Goal: Task Accomplishment & Management: Complete application form

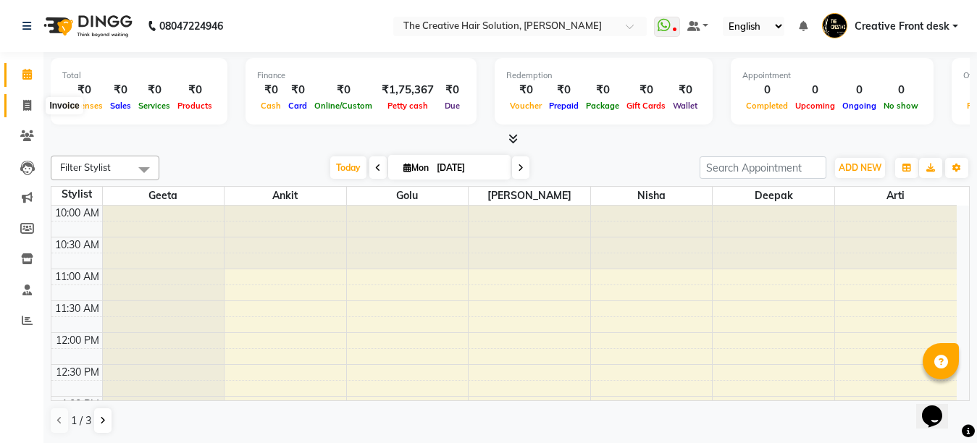
click at [29, 108] on icon at bounding box center [27, 105] width 8 height 11
select select "service"
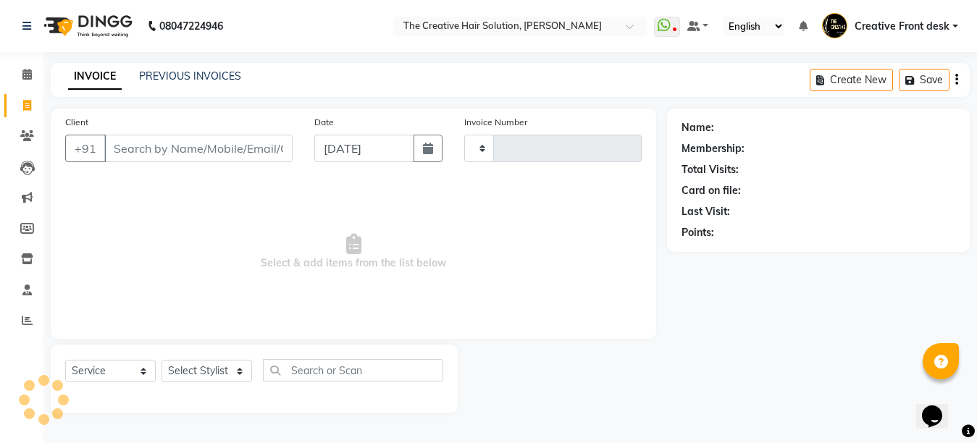
type input "2726"
select select "146"
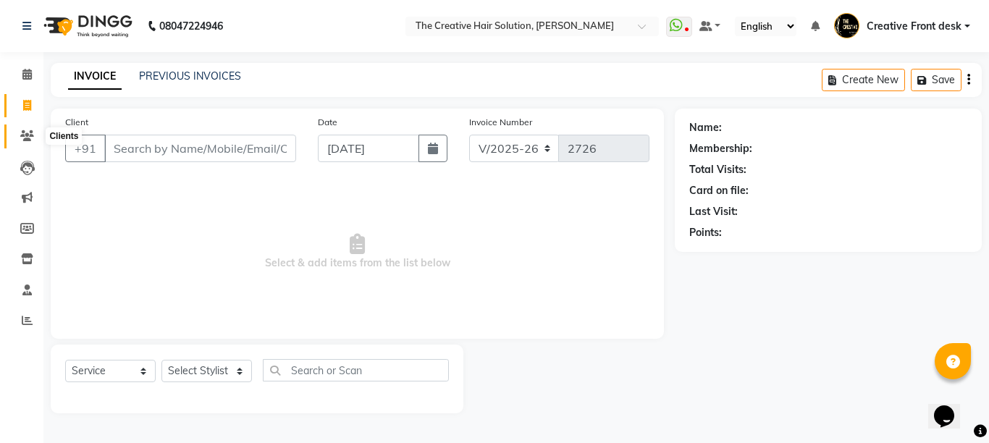
click at [27, 137] on icon at bounding box center [27, 135] width 14 height 11
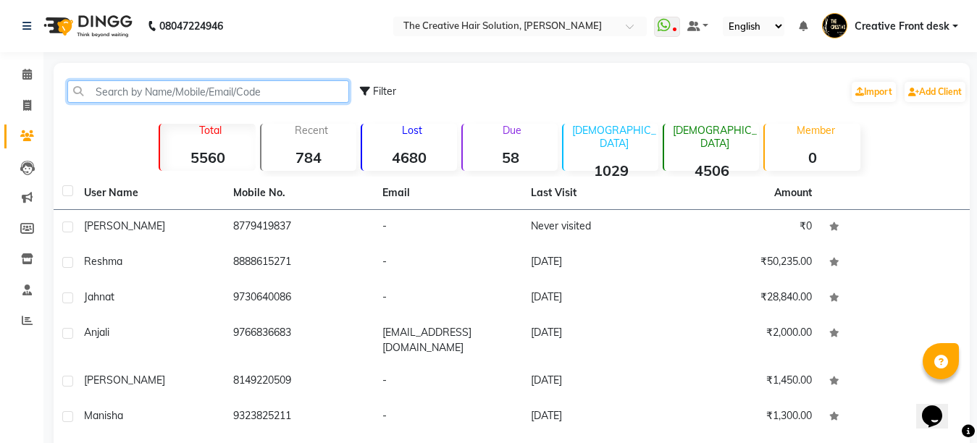
click at [143, 94] on input "text" at bounding box center [208, 91] width 282 height 22
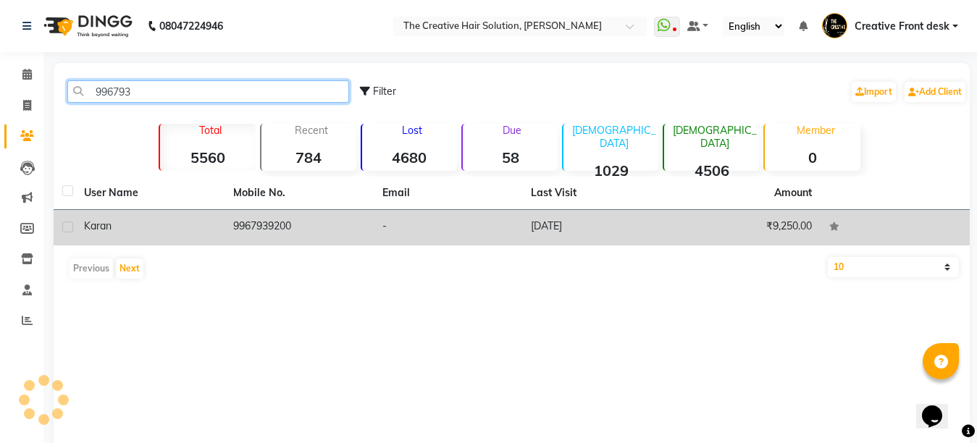
type input "996793"
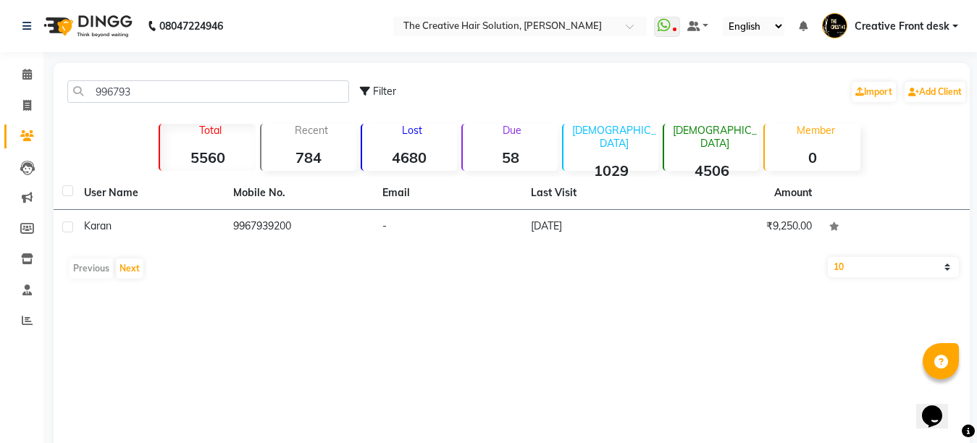
click at [334, 225] on td "9967939200" at bounding box center [298, 227] width 149 height 35
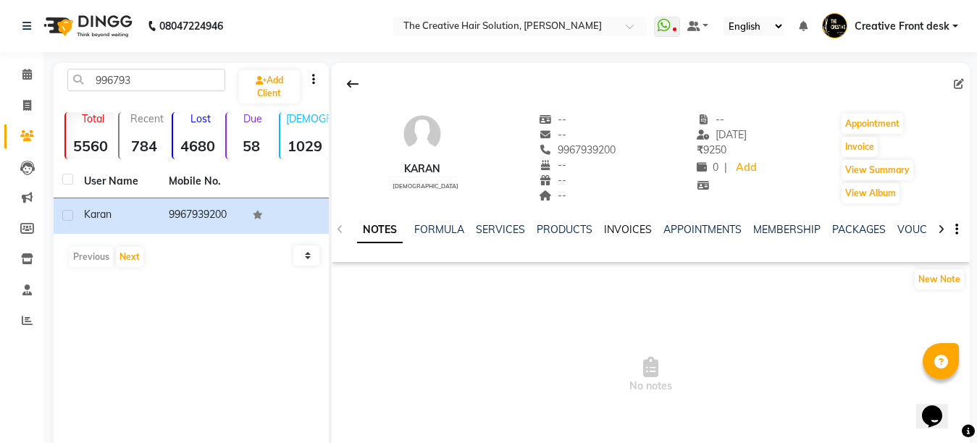
click at [626, 229] on link "INVOICES" at bounding box center [628, 229] width 48 height 13
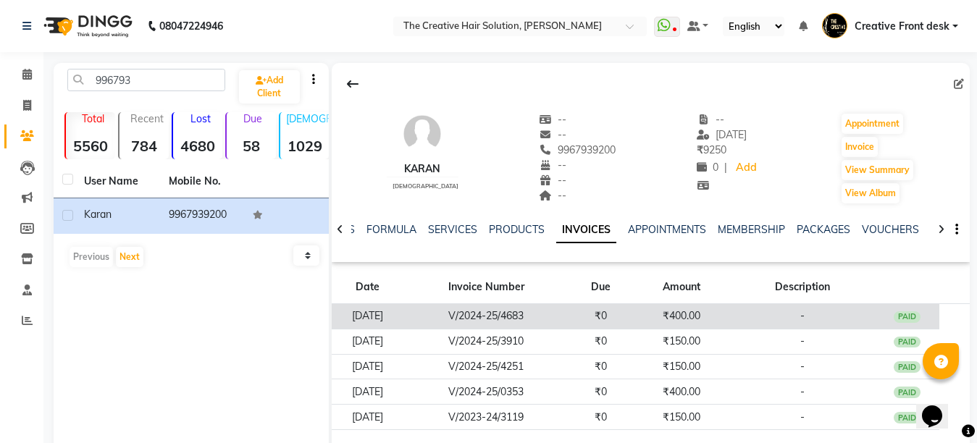
click at [678, 317] on td "₹400.00" at bounding box center [681, 316] width 97 height 25
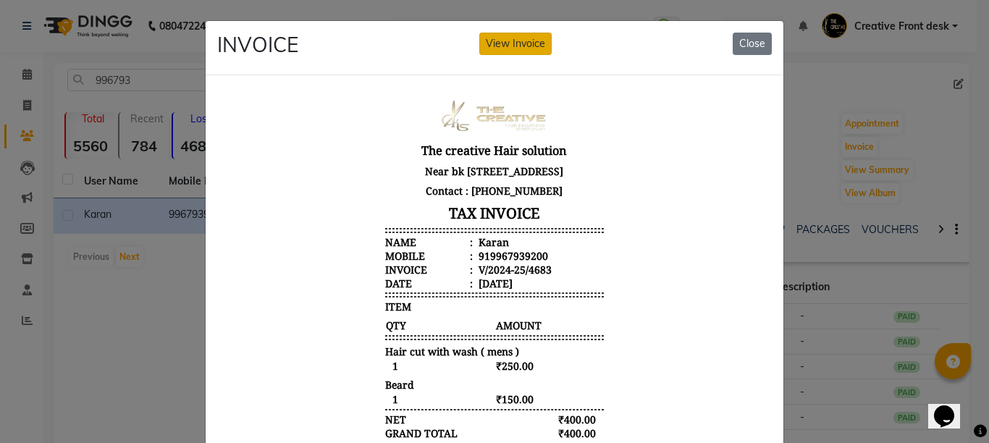
click at [512, 40] on button "View Invoice" at bounding box center [515, 44] width 72 height 22
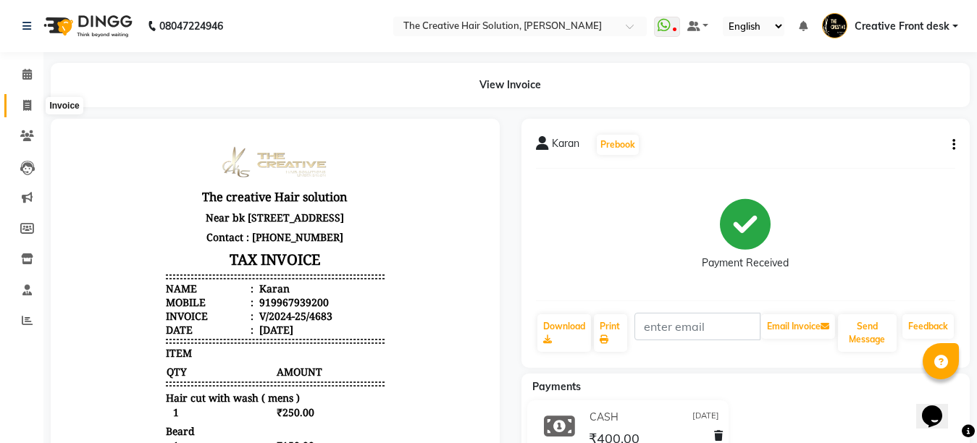
click at [23, 103] on icon at bounding box center [27, 105] width 8 height 11
select select "146"
select select "service"
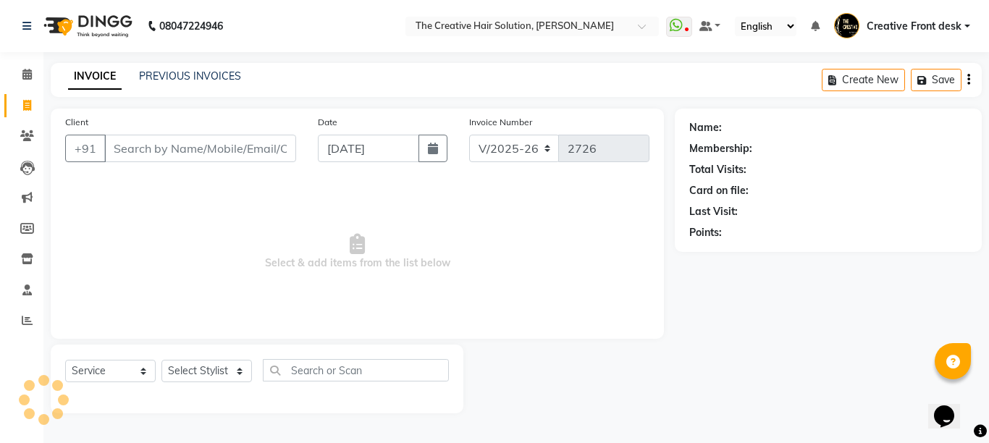
click at [169, 155] on input "Client" at bounding box center [200, 149] width 192 height 28
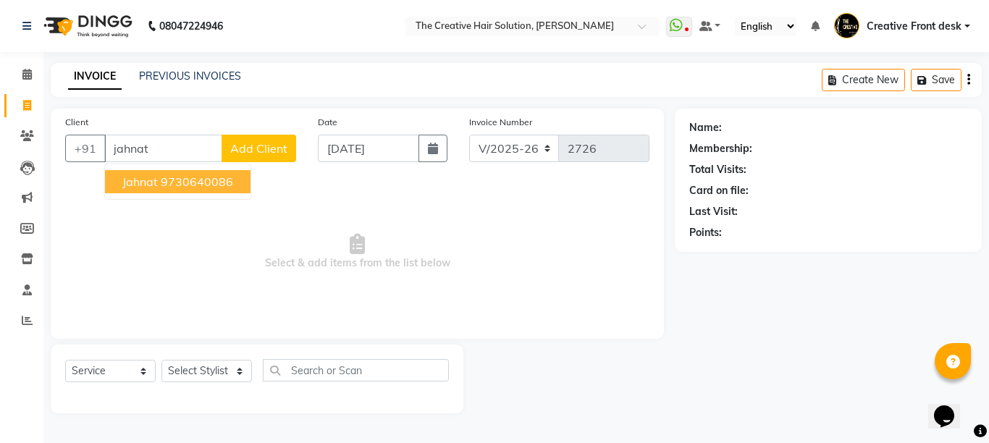
click at [219, 181] on ngb-highlight "9730640086" at bounding box center [197, 181] width 72 height 14
type input "9730640086"
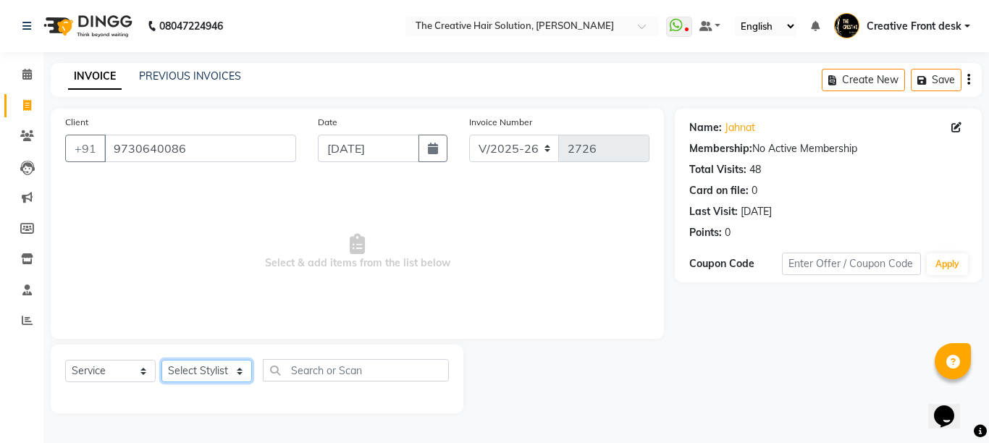
click at [236, 371] on select "Select Stylist Ankit Arti Creative Front desk [PERSON_NAME] Geeta Golu [PERSON_…" at bounding box center [206, 371] width 91 height 22
select select "43493"
click at [161, 360] on select "Select Stylist Ankit Arti Creative Front desk [PERSON_NAME] Geeta Golu [PERSON_…" at bounding box center [206, 371] width 91 height 22
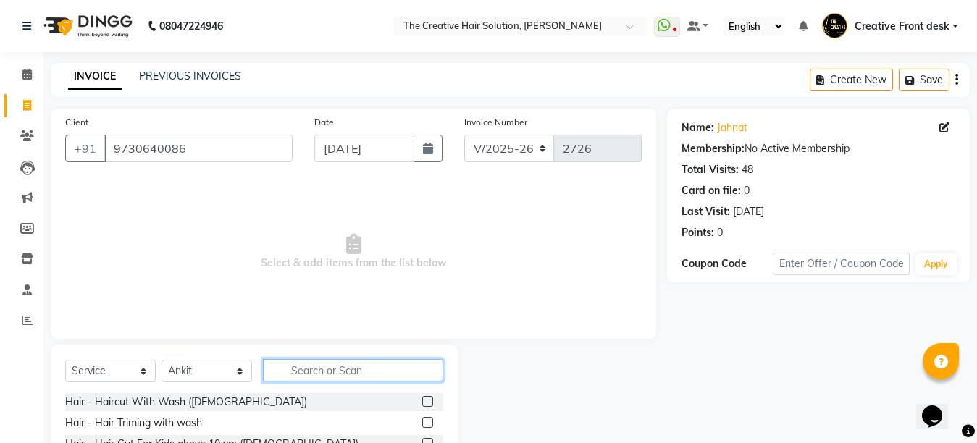
click at [330, 372] on input "text" at bounding box center [353, 370] width 180 height 22
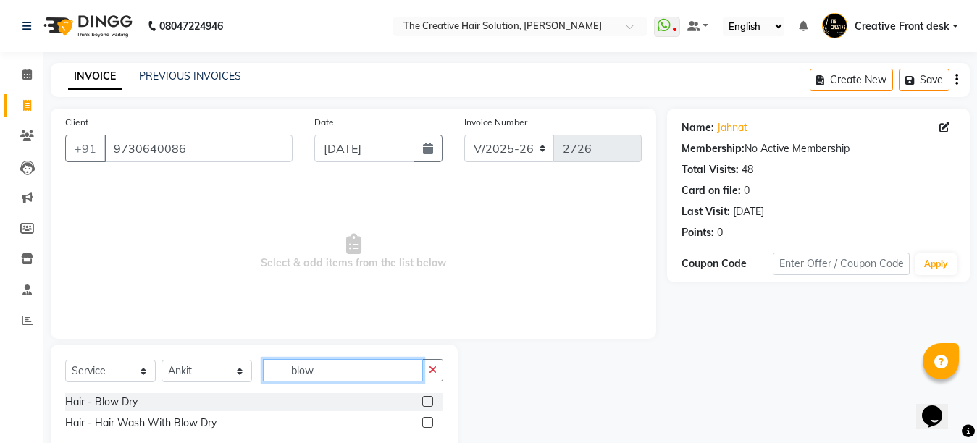
type input "blow"
click at [431, 403] on label at bounding box center [427, 401] width 11 height 11
click at [431, 403] on input "checkbox" at bounding box center [426, 401] width 9 height 9
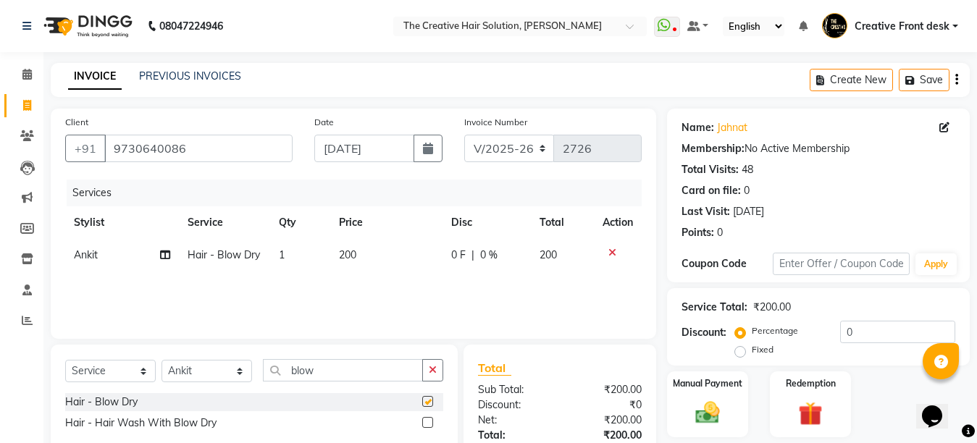
checkbox input "false"
click at [692, 413] on img at bounding box center [707, 412] width 41 height 29
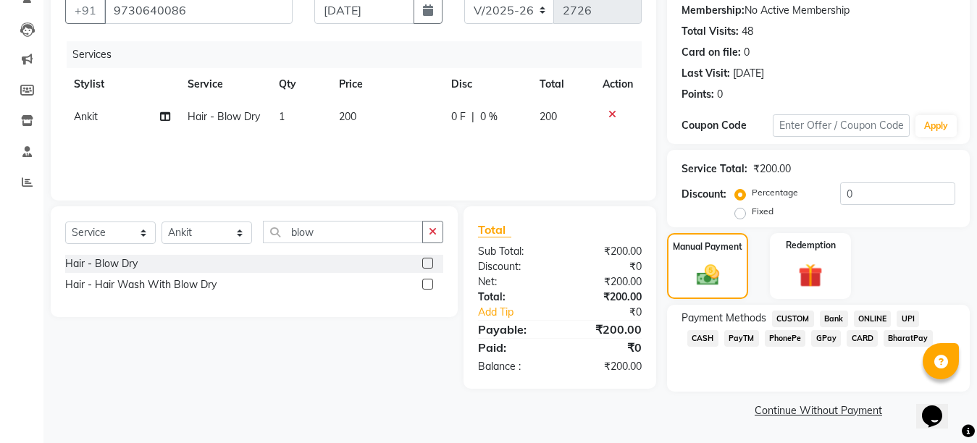
click at [811, 342] on span "GPay" at bounding box center [826, 338] width 30 height 17
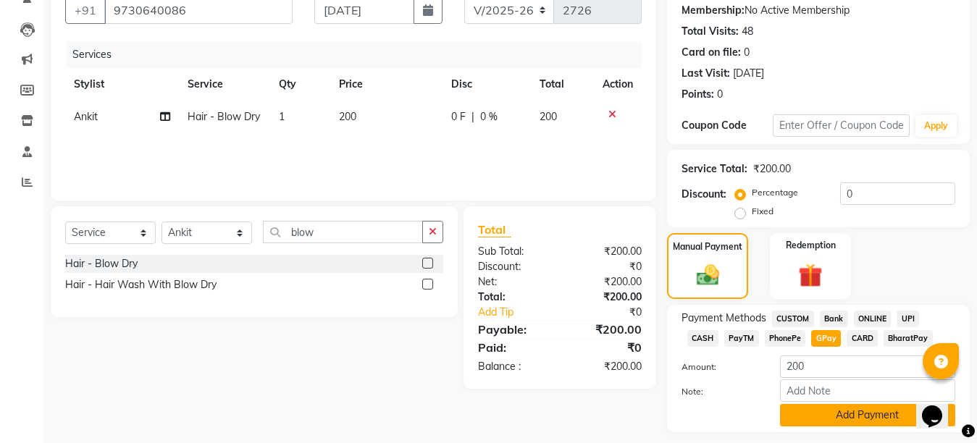
click at [836, 413] on button "Add Payment" at bounding box center [867, 415] width 175 height 22
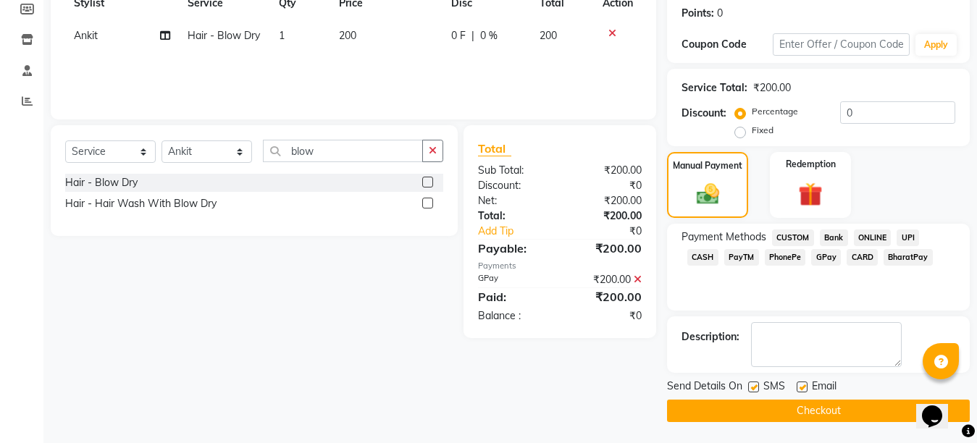
scroll to position [220, 0]
click at [802, 389] on label at bounding box center [801, 386] width 11 height 11
click at [802, 389] on input "checkbox" at bounding box center [800, 386] width 9 height 9
checkbox input "false"
click at [822, 402] on button "Checkout" at bounding box center [818, 410] width 303 height 22
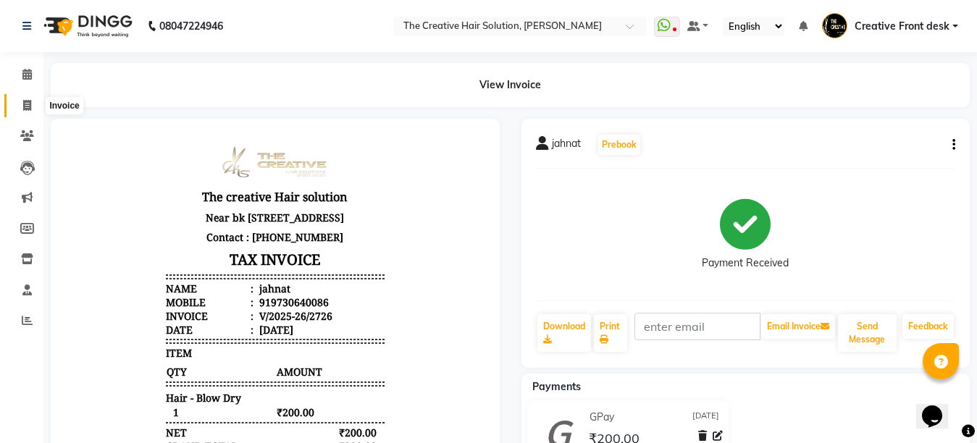
click at [31, 106] on icon at bounding box center [27, 105] width 8 height 11
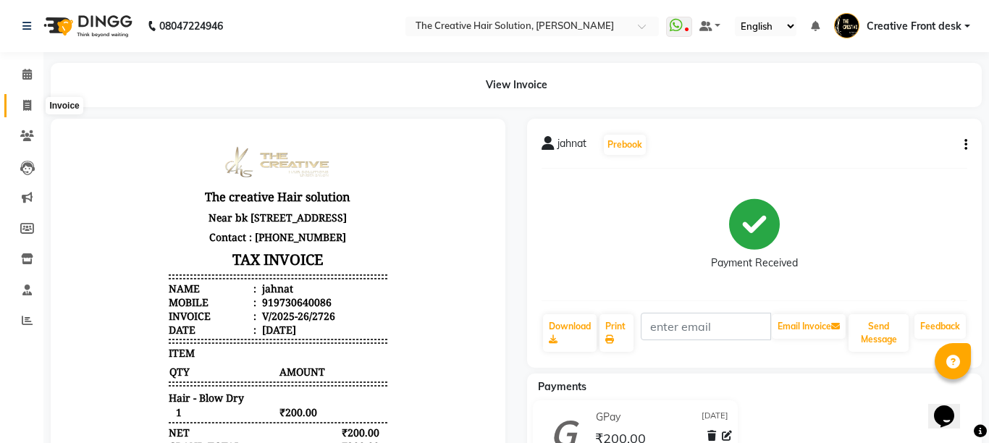
select select "146"
select select "service"
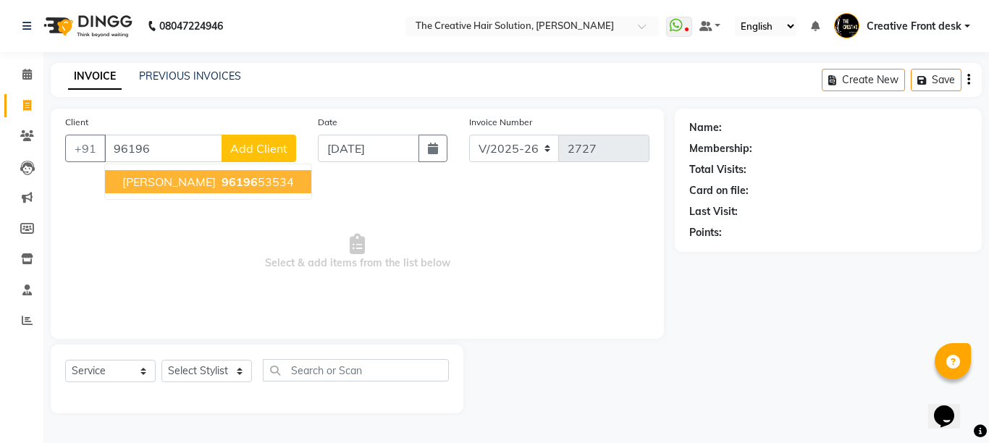
click at [222, 182] on span "96196" at bounding box center [240, 181] width 36 height 14
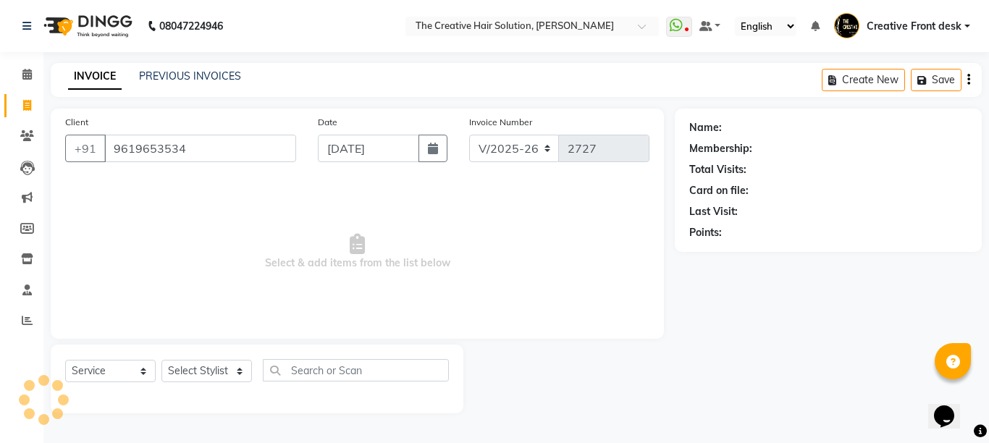
type input "9619653534"
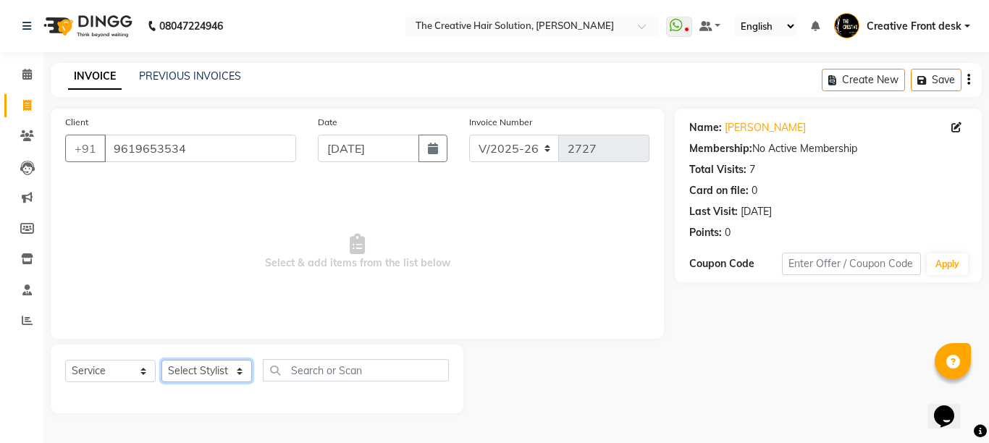
click at [232, 374] on select "Select Stylist Ankit Arti Creative Front desk [PERSON_NAME] Geeta Golu [PERSON_…" at bounding box center [206, 371] width 91 height 22
select select "4198"
click at [161, 360] on select "Select Stylist Ankit Arti Creative Front desk [PERSON_NAME] Geeta Golu [PERSON_…" at bounding box center [206, 371] width 91 height 22
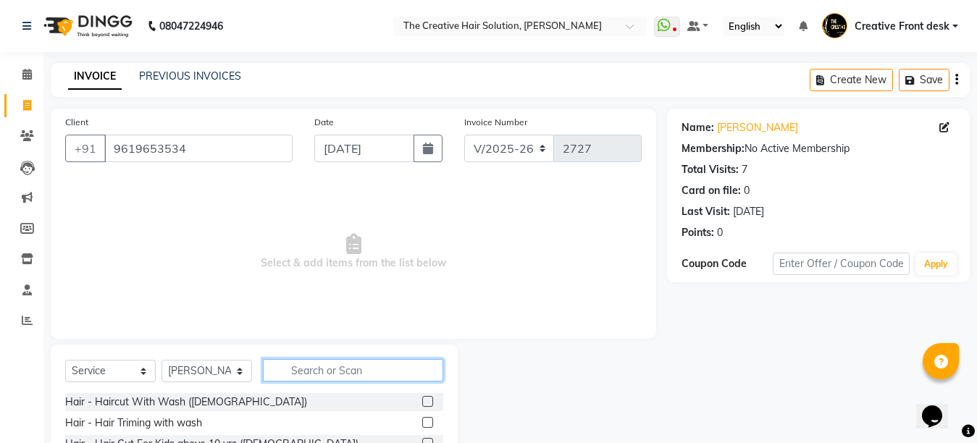
click at [360, 369] on input "text" at bounding box center [353, 370] width 180 height 22
type input "hair cut"
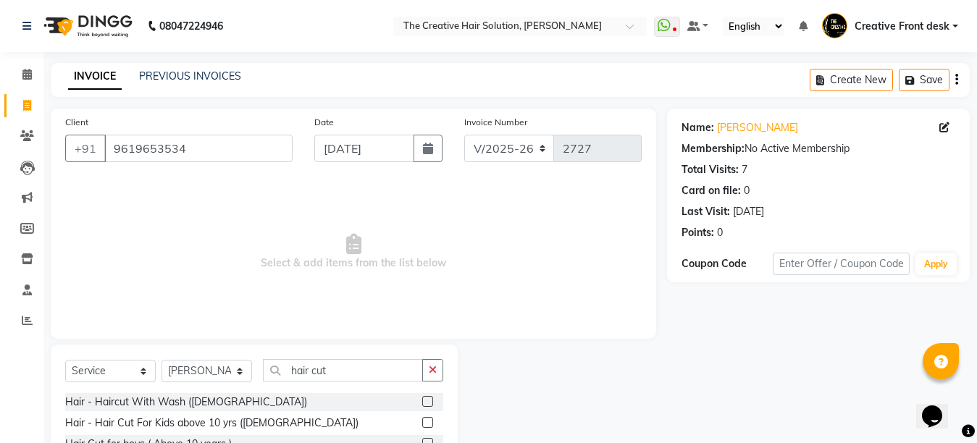
click at [561, 403] on div at bounding box center [562, 452] width 209 height 214
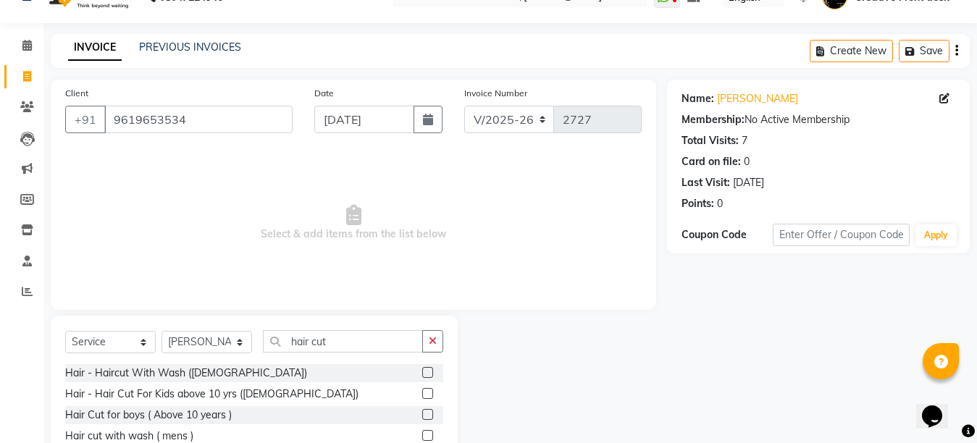
scroll to position [87, 0]
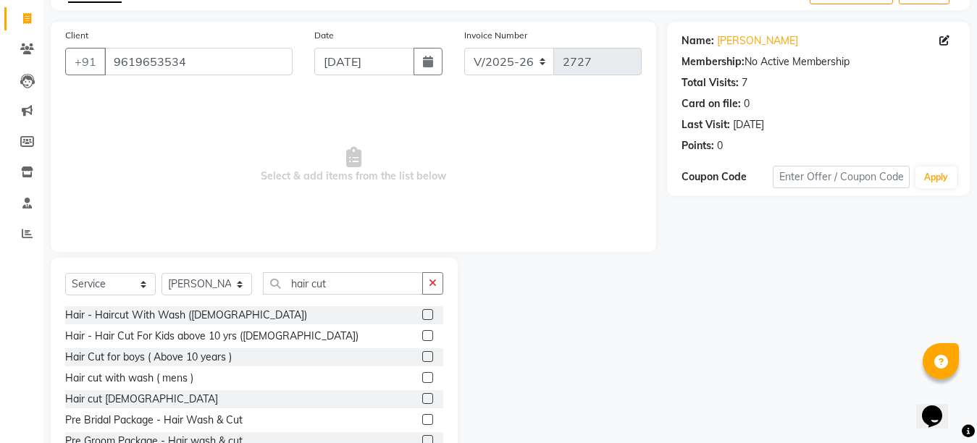
click at [422, 377] on label at bounding box center [427, 377] width 11 height 11
click at [422, 377] on input "checkbox" at bounding box center [426, 378] width 9 height 9
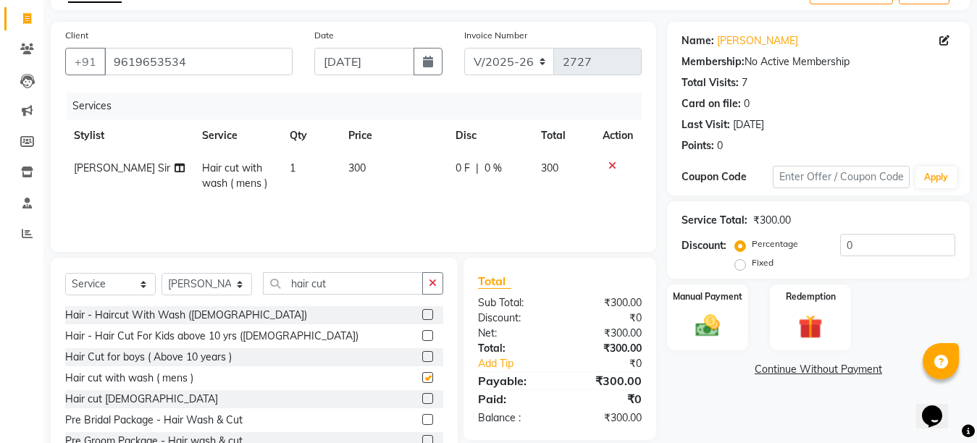
checkbox input "false"
click at [337, 289] on input "hair cut" at bounding box center [343, 283] width 160 height 22
type input "h"
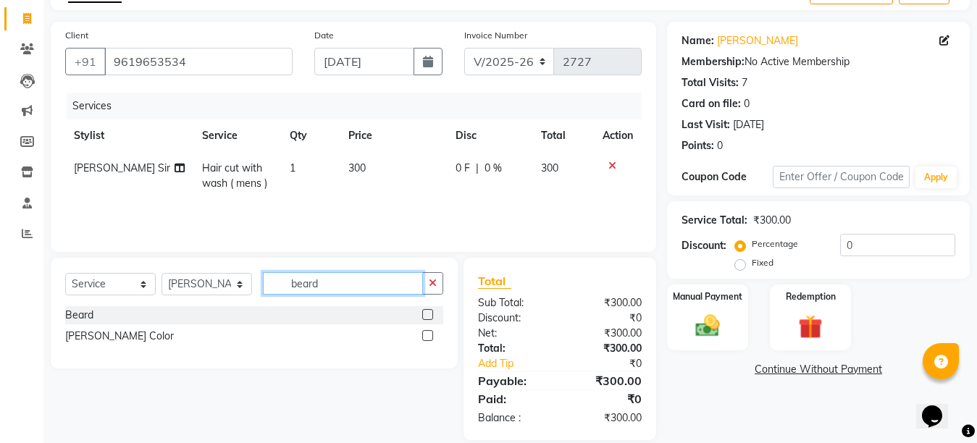
type input "beard"
click at [425, 311] on label at bounding box center [427, 314] width 11 height 11
click at [425, 311] on input "checkbox" at bounding box center [426, 315] width 9 height 9
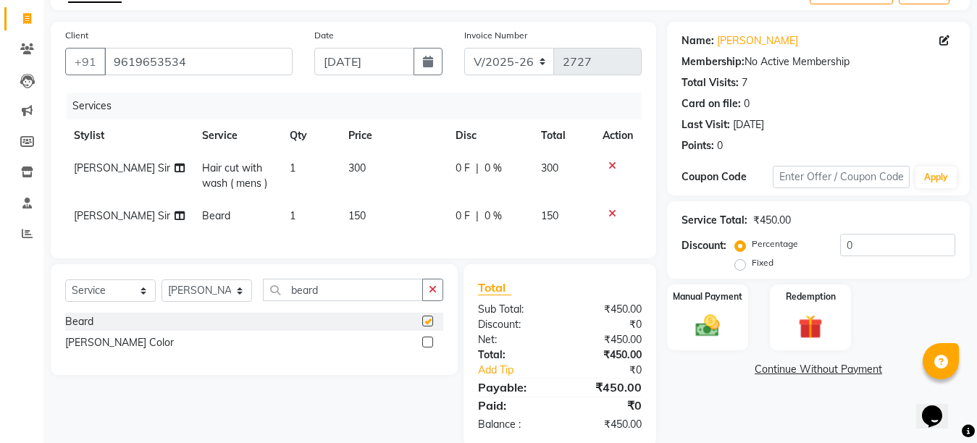
checkbox input "false"
click at [371, 156] on td "300" at bounding box center [393, 176] width 107 height 48
select select "4198"
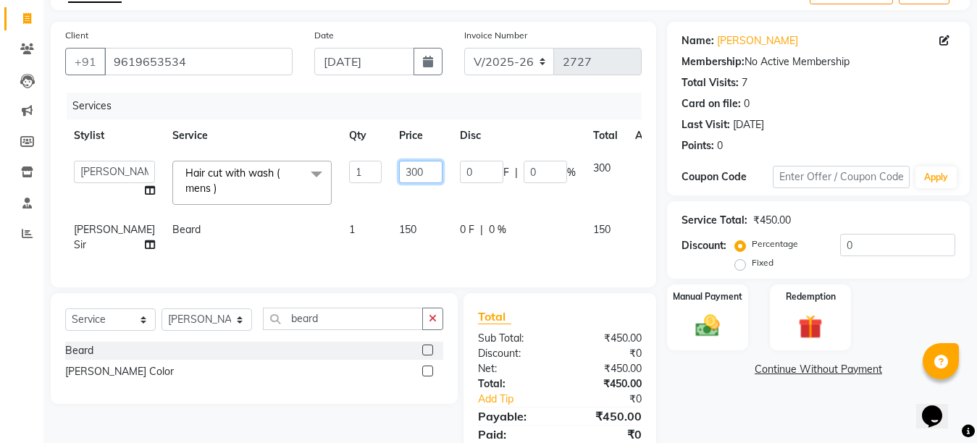
click at [399, 164] on input "300" at bounding box center [420, 172] width 43 height 22
type input "250"
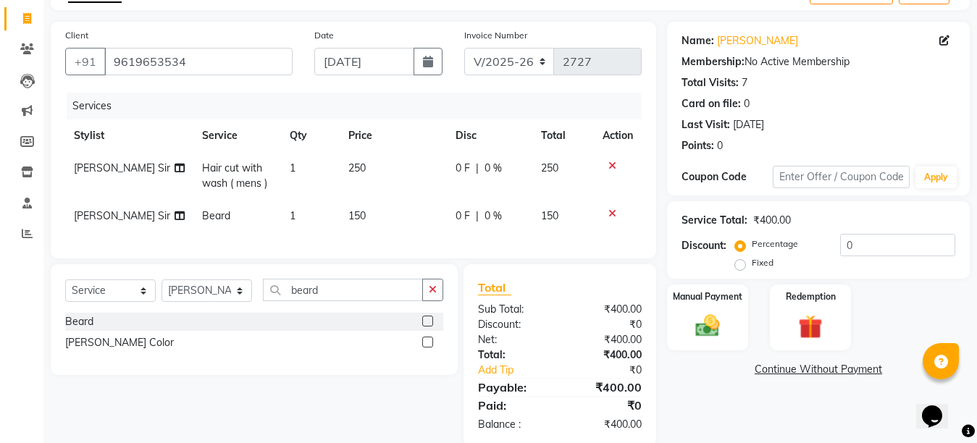
click at [385, 213] on td "150" at bounding box center [393, 216] width 107 height 33
select select "4198"
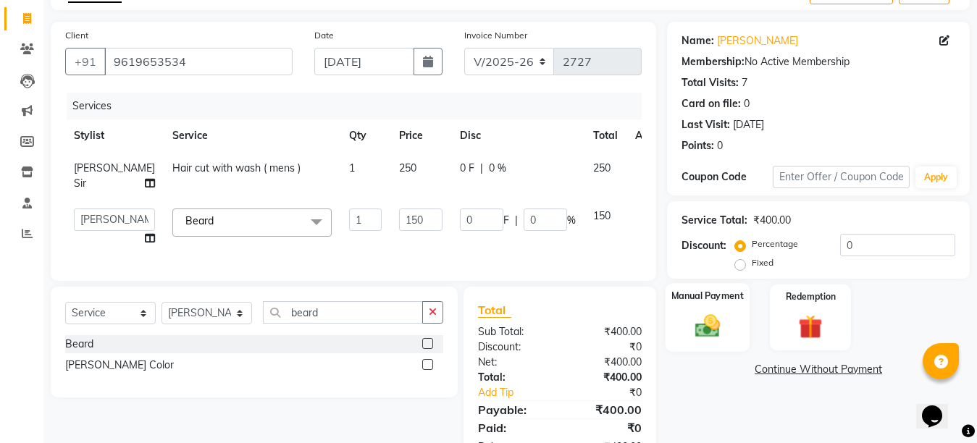
click at [719, 321] on img at bounding box center [707, 325] width 41 height 29
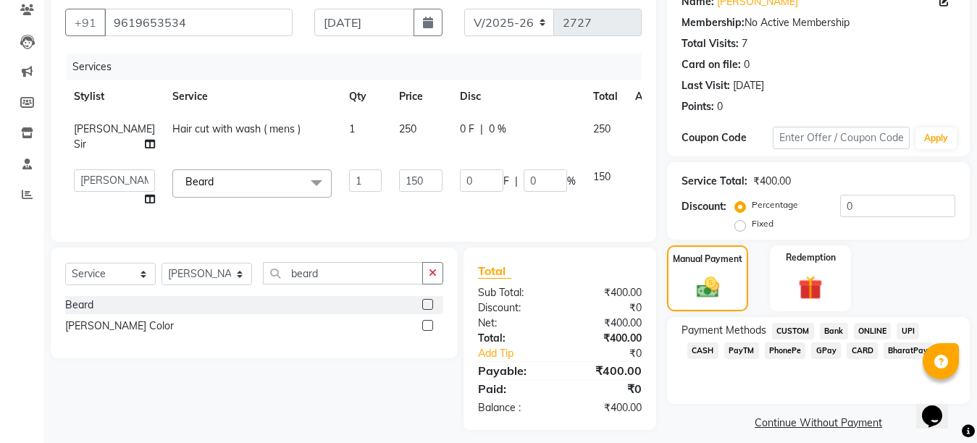
scroll to position [147, 0]
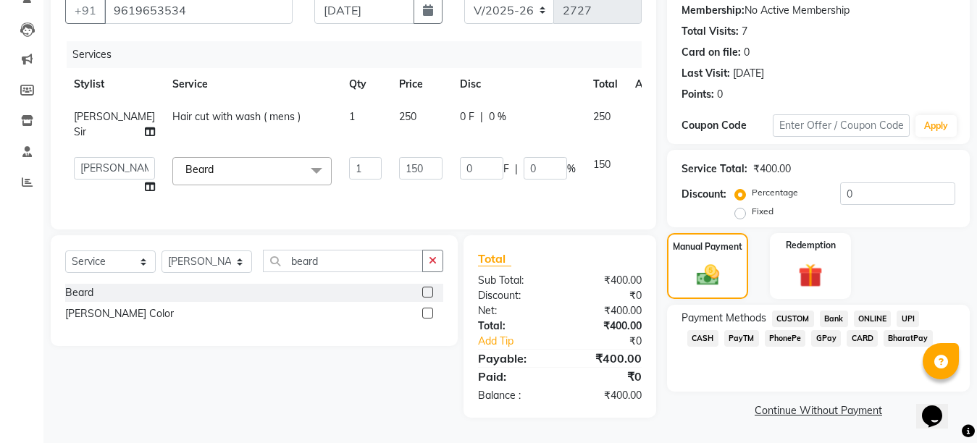
click at [718, 330] on span "CASH" at bounding box center [702, 338] width 31 height 17
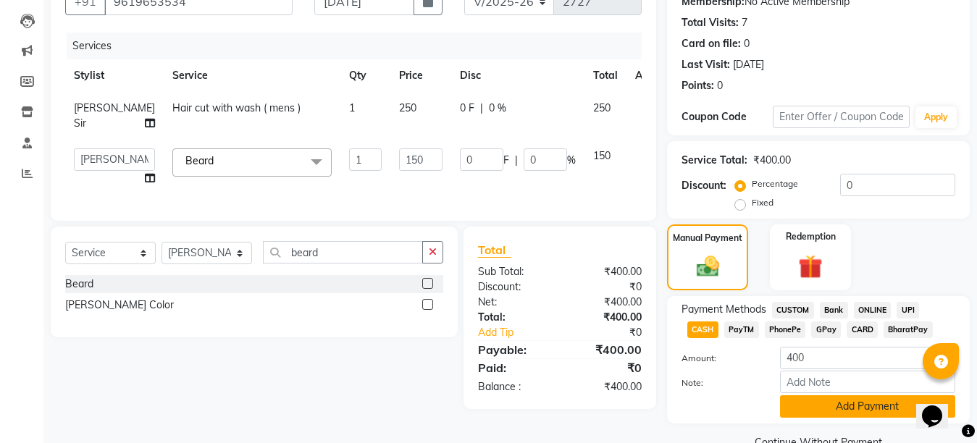
click at [849, 408] on button "Add Payment" at bounding box center [867, 406] width 175 height 22
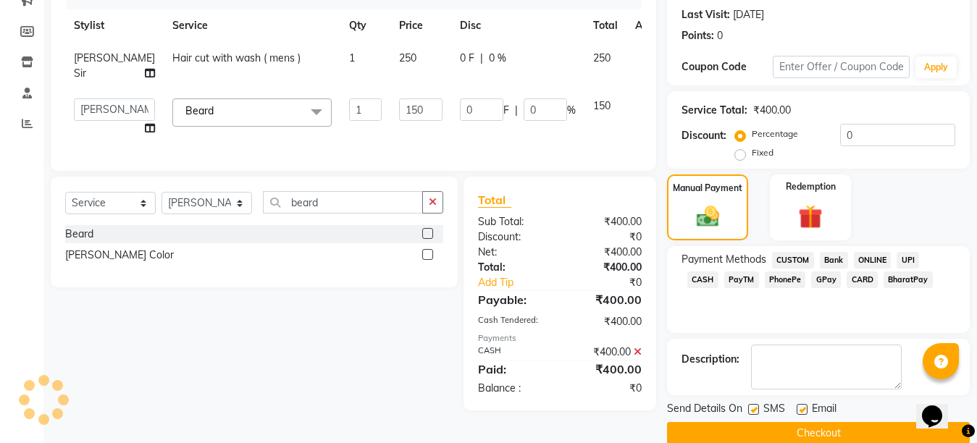
scroll to position [220, 0]
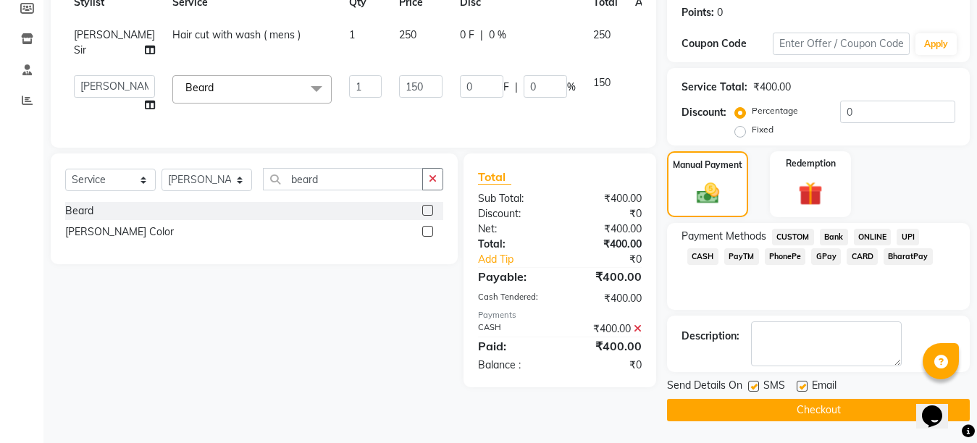
click at [801, 384] on label at bounding box center [801, 386] width 11 height 11
click at [801, 384] on input "checkbox" at bounding box center [800, 386] width 9 height 9
checkbox input "false"
click at [803, 421] on button "Checkout" at bounding box center [818, 410] width 303 height 22
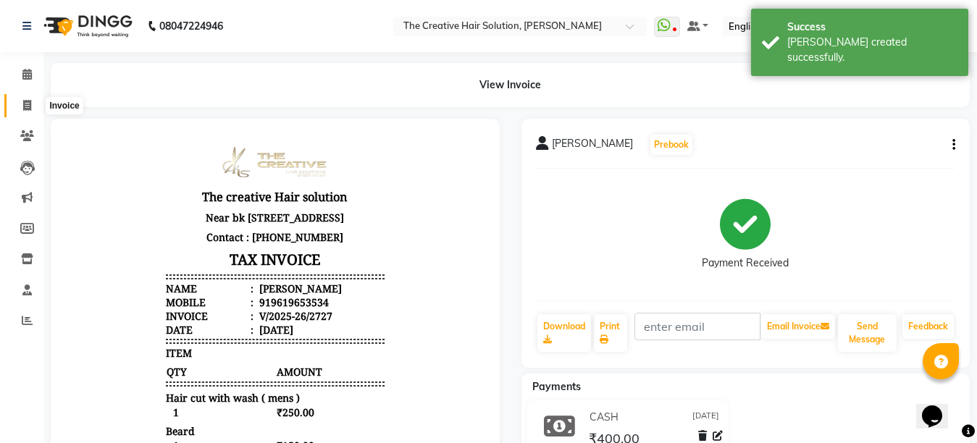
click at [25, 109] on icon at bounding box center [27, 105] width 8 height 11
select select "service"
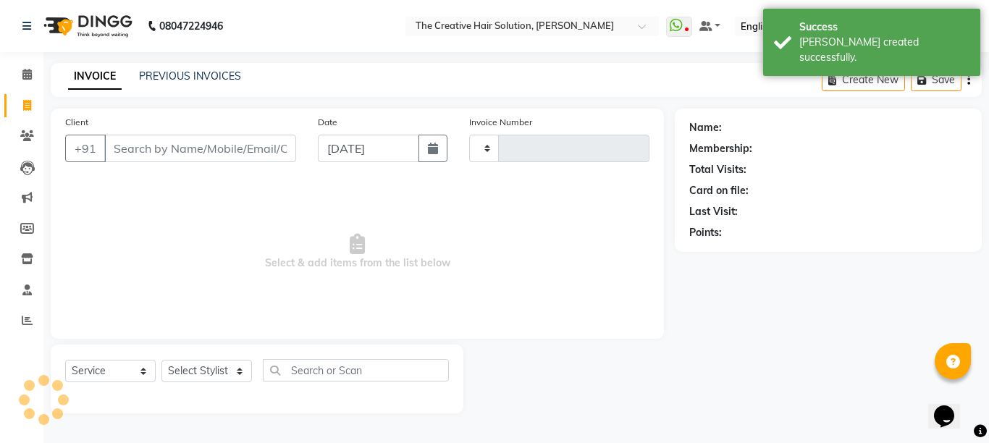
type input "2728"
select select "146"
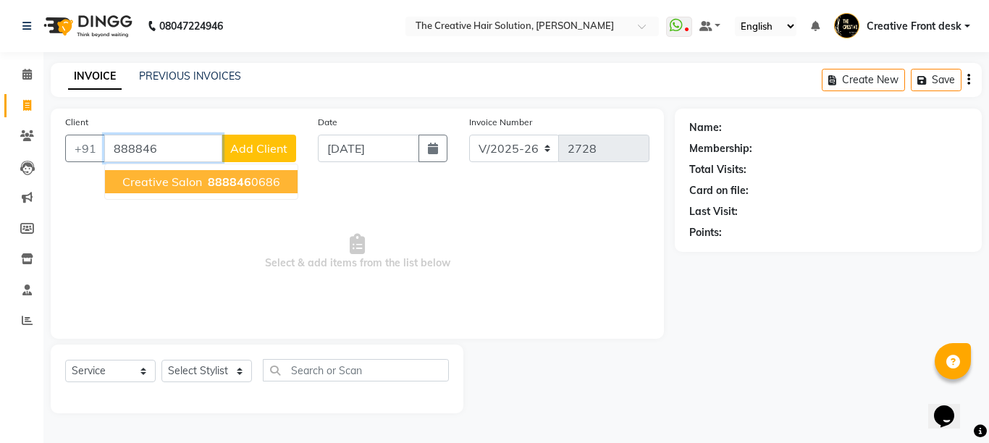
click at [251, 184] on span "888846" at bounding box center [229, 181] width 43 height 14
type input "8888460686"
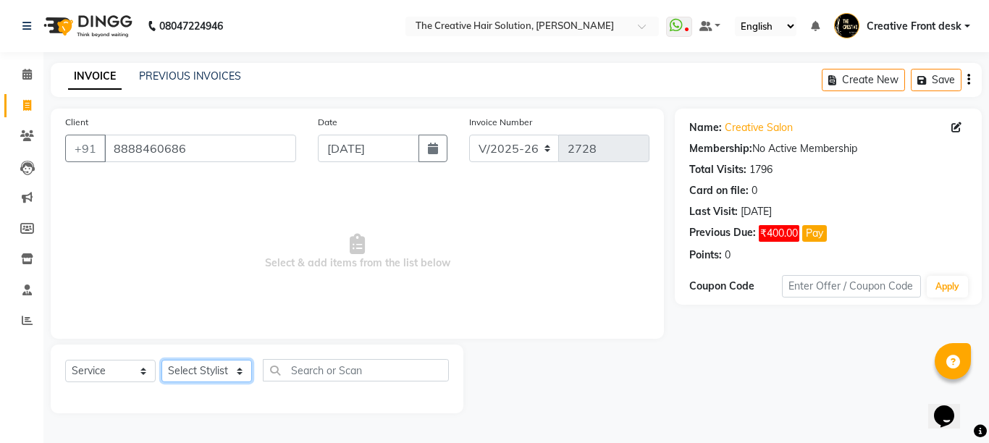
click at [235, 374] on select "Select Stylist Ankit Arti Creative Front desk [PERSON_NAME] Geeta Golu [PERSON_…" at bounding box center [206, 371] width 91 height 22
select select "43493"
click at [161, 360] on select "Select Stylist Ankit Arti Creative Front desk [PERSON_NAME] Geeta Golu [PERSON_…" at bounding box center [206, 371] width 91 height 22
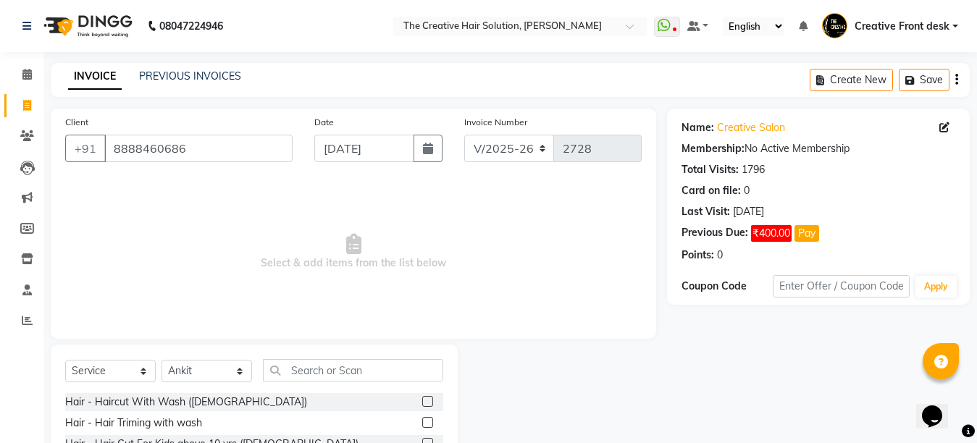
click at [220, 177] on div "Client [PHONE_NUMBER] Date [DATE] Invoice Number V/2025 V/[PHONE_NUMBER] Select…" at bounding box center [353, 224] width 605 height 230
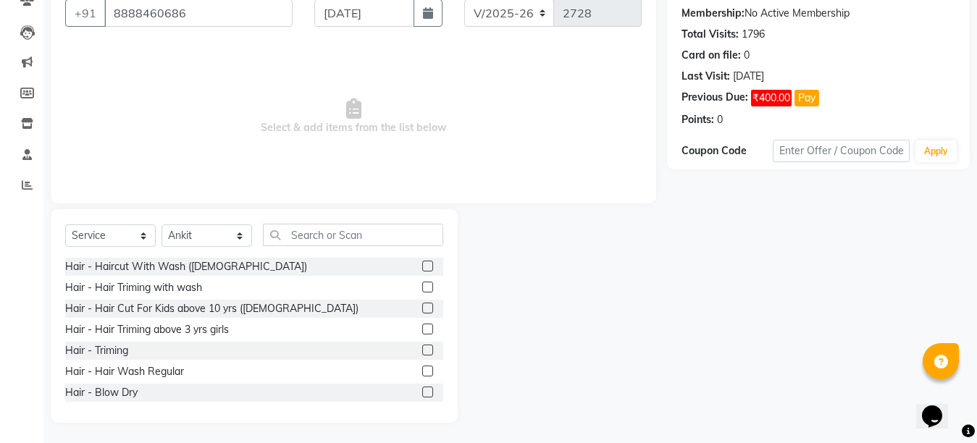
scroll to position [137, 0]
click at [422, 369] on label at bounding box center [427, 369] width 11 height 11
click at [422, 369] on input "checkbox" at bounding box center [426, 370] width 9 height 9
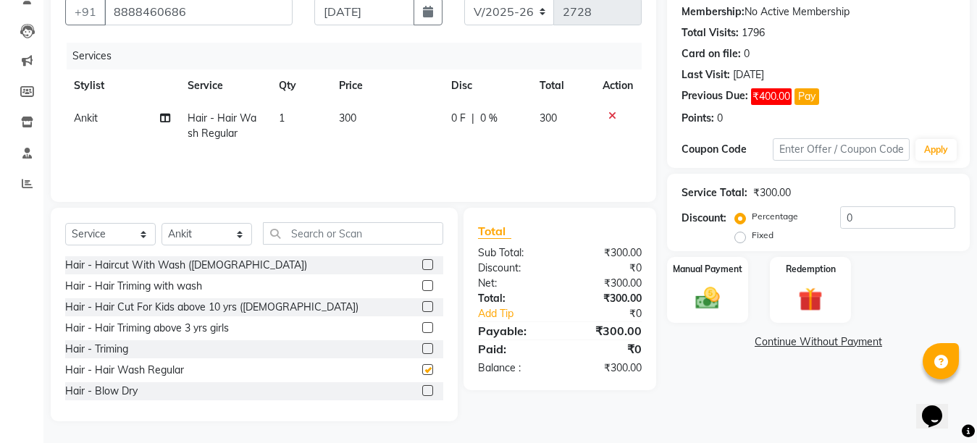
checkbox input "false"
click at [373, 125] on td "300" at bounding box center [385, 126] width 111 height 48
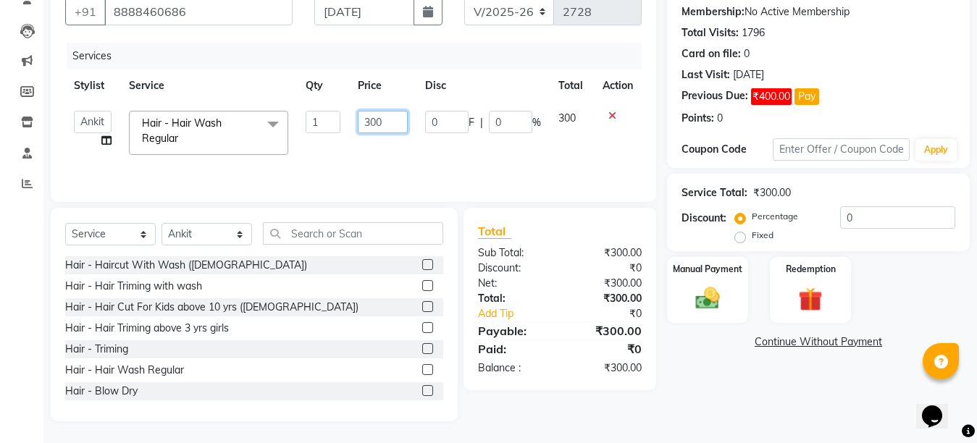
click at [368, 118] on input "300" at bounding box center [383, 122] width 50 height 22
type input "200"
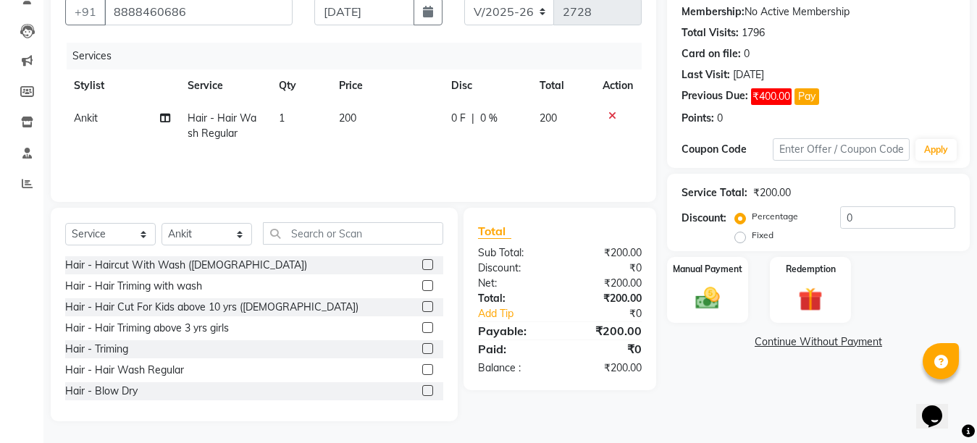
click at [403, 151] on div "Services Stylist Service Qty Price Disc Total Action Ankit Hair - Hair Wash Reg…" at bounding box center [353, 115] width 576 height 145
click at [702, 322] on div "Manual Payment" at bounding box center [707, 290] width 84 height 69
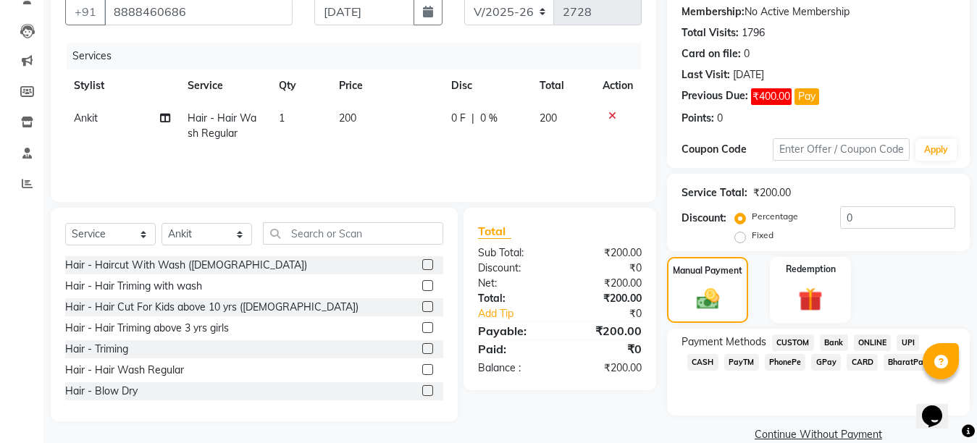
scroll to position [161, 0]
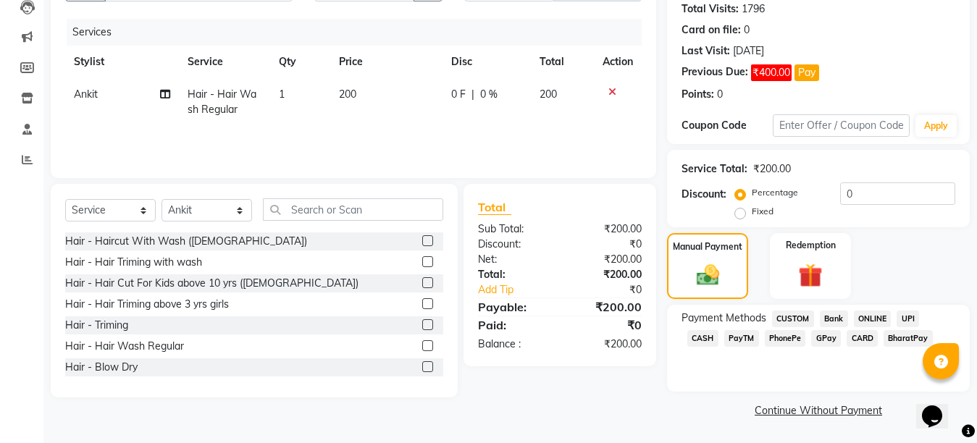
click at [718, 330] on span "CASH" at bounding box center [702, 338] width 31 height 17
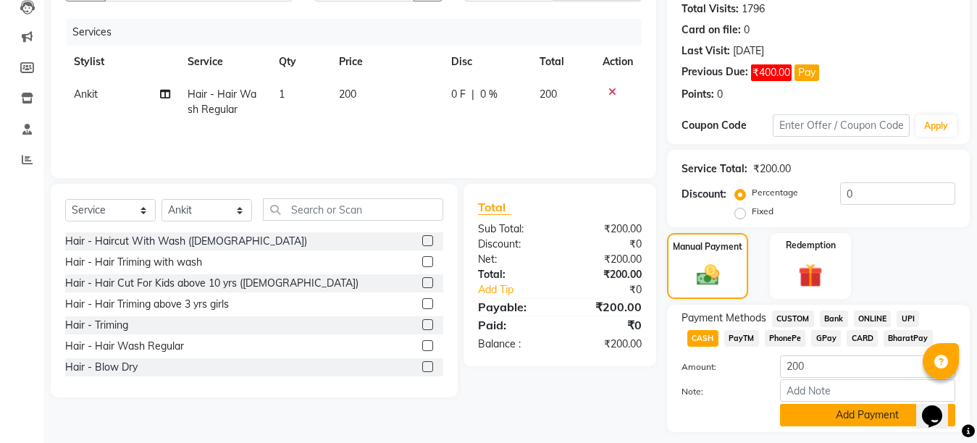
click at [866, 413] on button "Add Payment" at bounding box center [867, 415] width 175 height 22
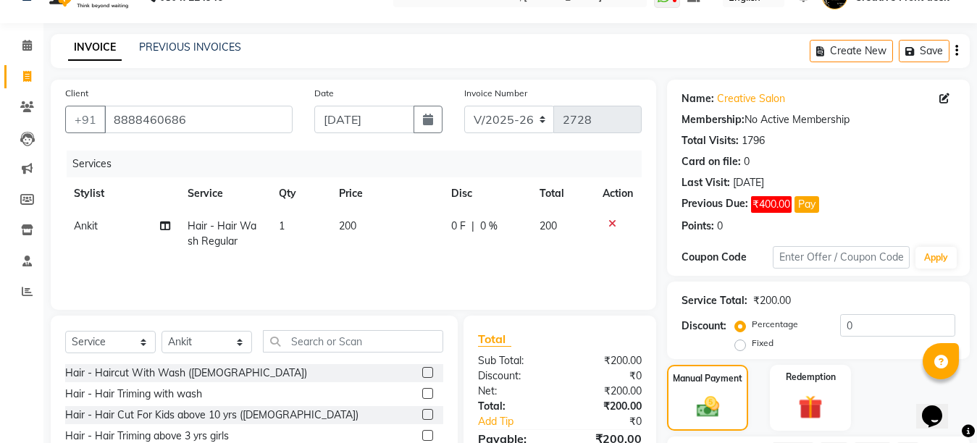
scroll to position [243, 0]
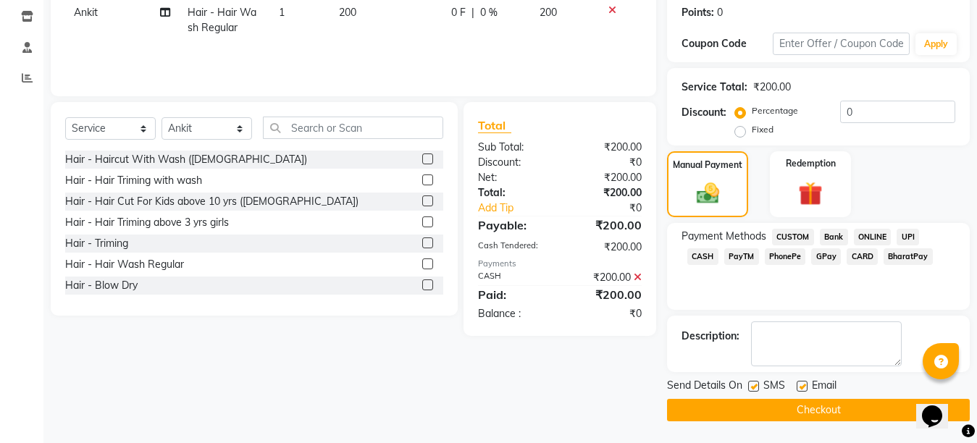
click at [804, 387] on label at bounding box center [801, 386] width 11 height 11
click at [804, 387] on input "checkbox" at bounding box center [800, 386] width 9 height 9
checkbox input "false"
click at [753, 387] on label at bounding box center [753, 386] width 11 height 11
click at [753, 387] on input "checkbox" at bounding box center [752, 386] width 9 height 9
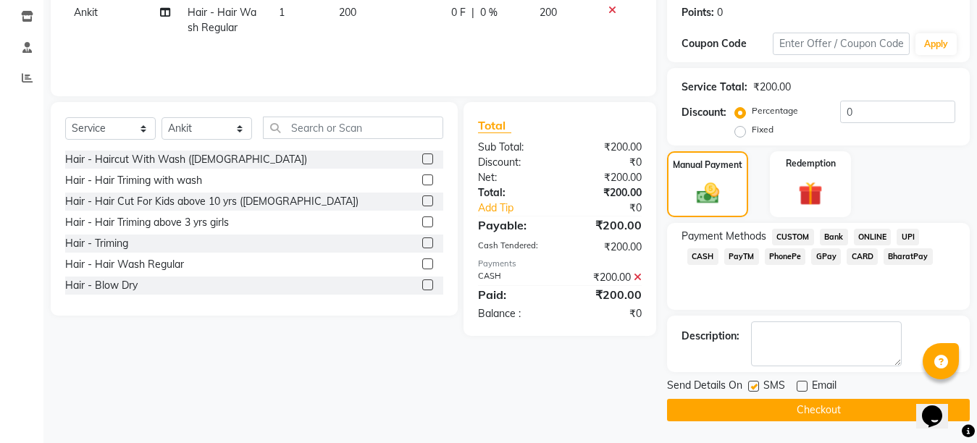
checkbox input "false"
click at [799, 404] on button "Checkout" at bounding box center [818, 410] width 303 height 22
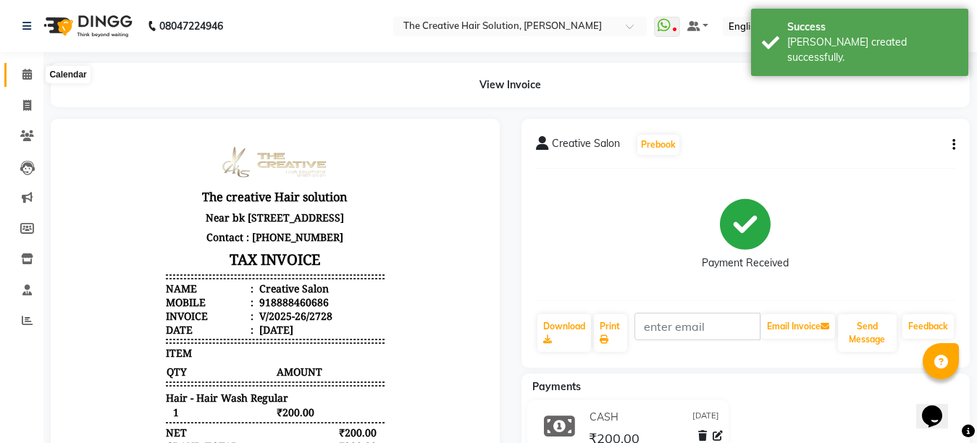
click at [28, 70] on icon at bounding box center [26, 74] width 9 height 11
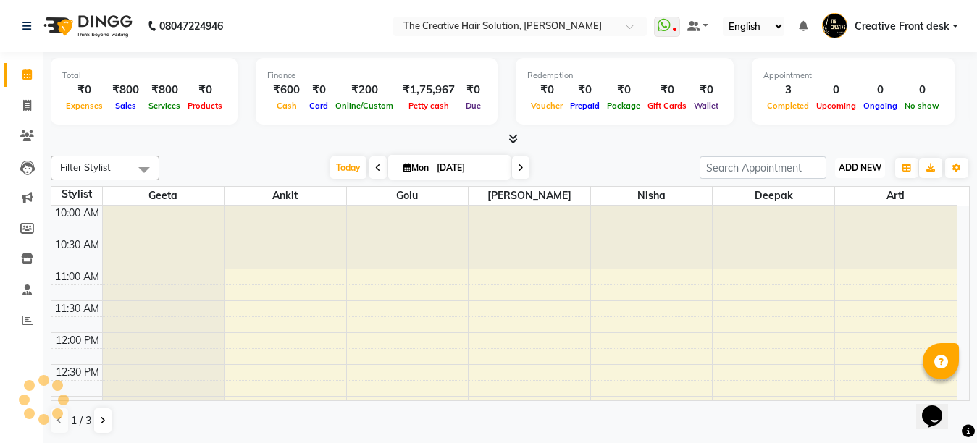
click at [867, 172] on span "ADD NEW" at bounding box center [859, 167] width 43 height 11
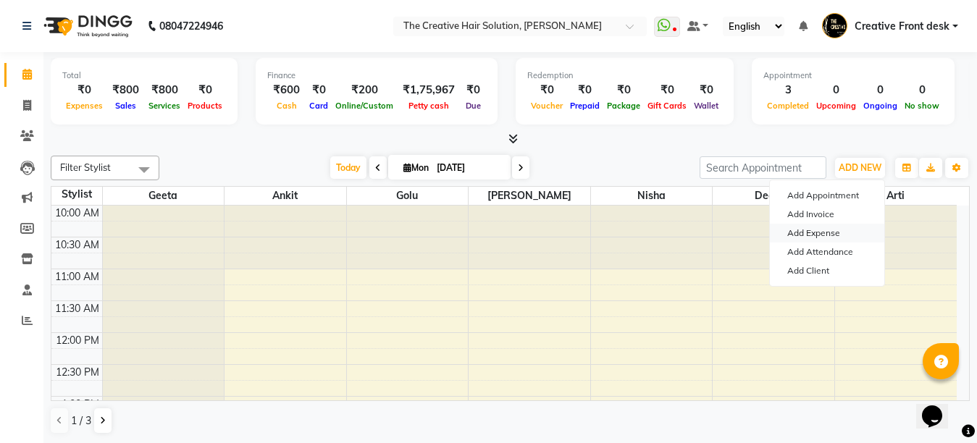
click at [830, 227] on link "Add Expense" at bounding box center [827, 233] width 114 height 19
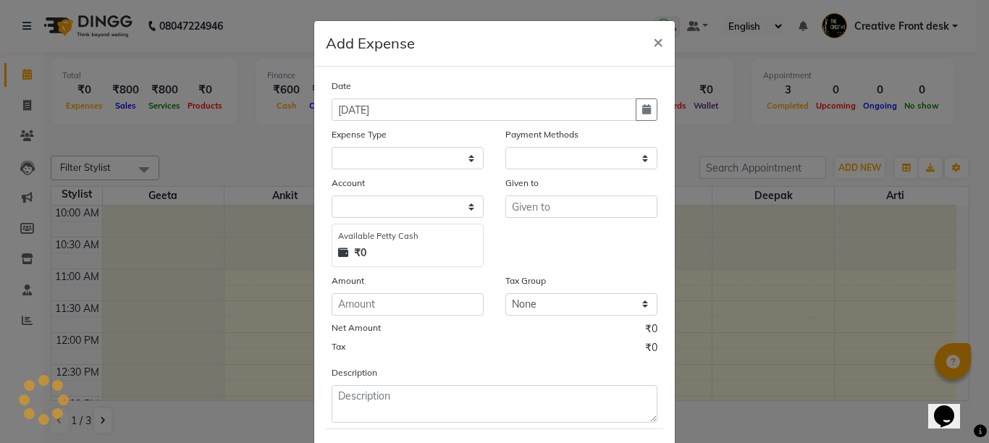
select select "1"
select select "2093"
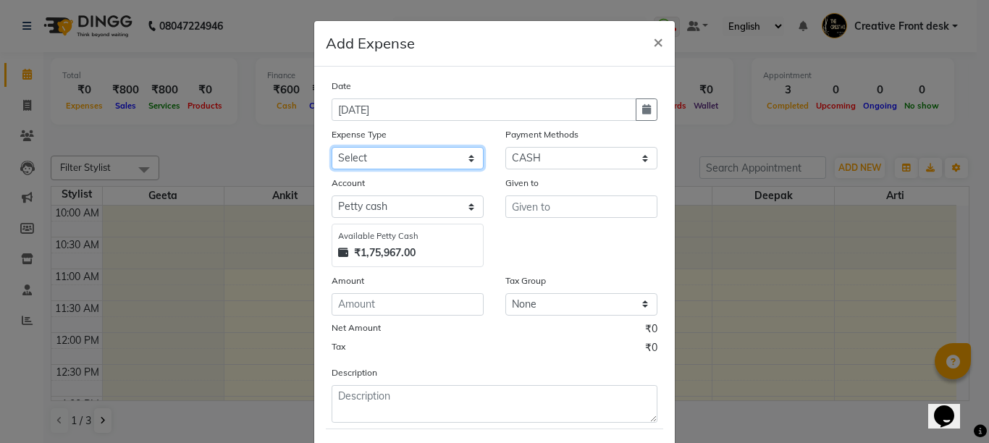
click at [414, 154] on select "Select Advance Salary Bank charges Cash Handed Over to Owner Cash transfer to b…" at bounding box center [408, 158] width 152 height 22
select select "12956"
click at [332, 147] on select "Select Advance Salary Bank charges Cash Handed Over to Owner Cash transfer to b…" at bounding box center [408, 158] width 152 height 22
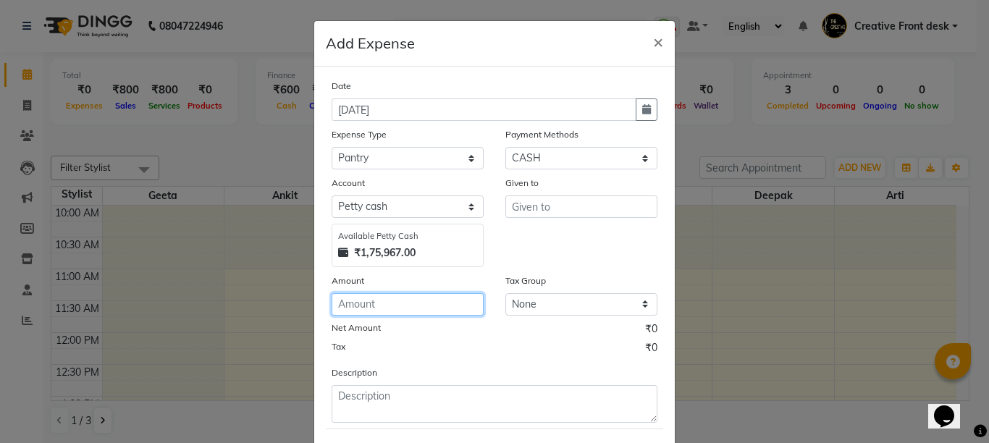
click at [357, 304] on input "number" at bounding box center [408, 304] width 152 height 22
type input "25"
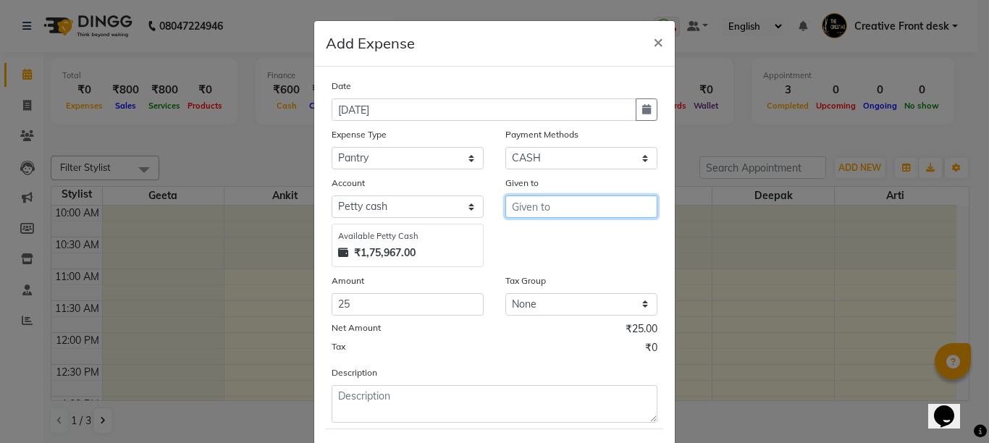
click at [522, 213] on input "text" at bounding box center [581, 206] width 152 height 22
type input "shop"
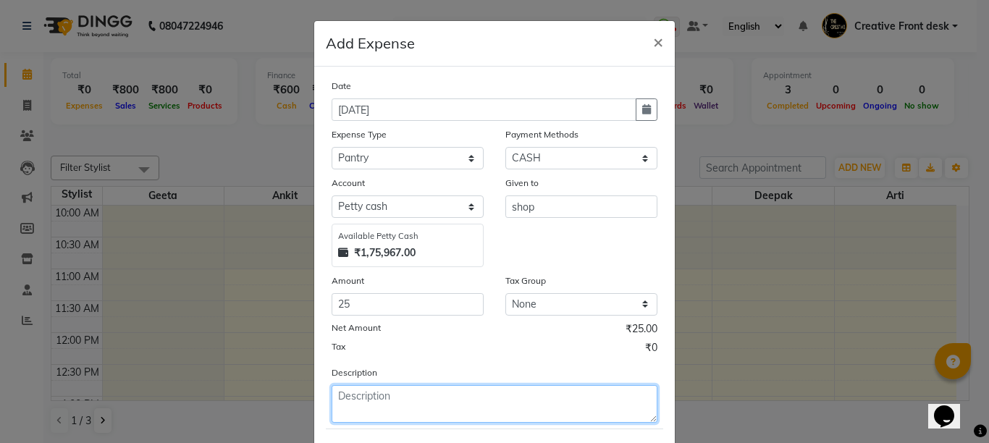
click at [387, 397] on textarea at bounding box center [495, 404] width 326 height 38
type textarea "Garbage bag"
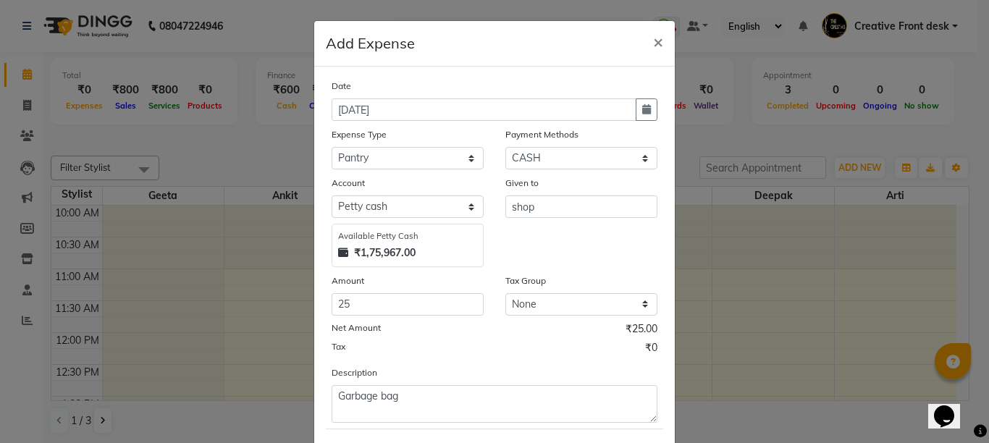
click at [470, 348] on div "Tax ₹0" at bounding box center [495, 349] width 326 height 19
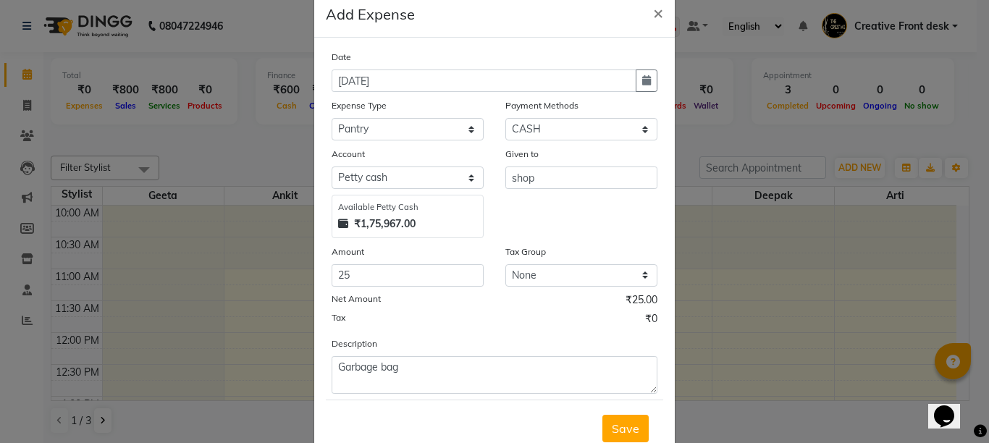
scroll to position [75, 0]
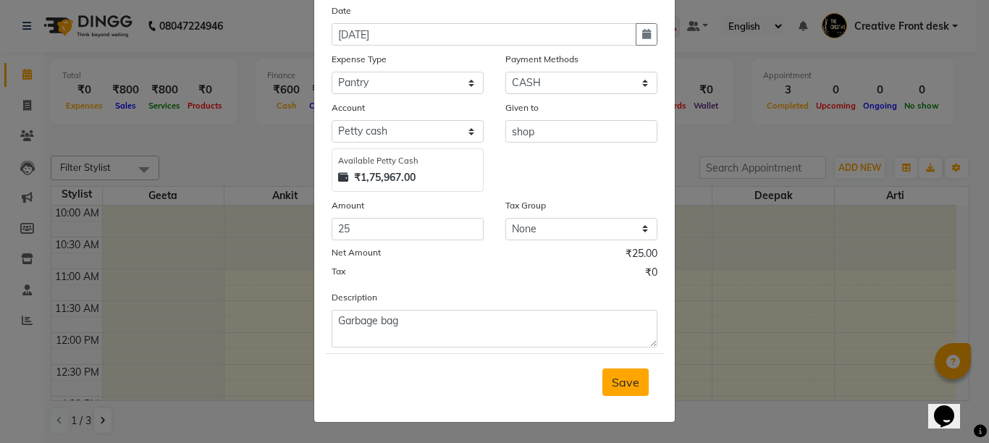
click at [636, 376] on button "Save" at bounding box center [625, 383] width 46 height 28
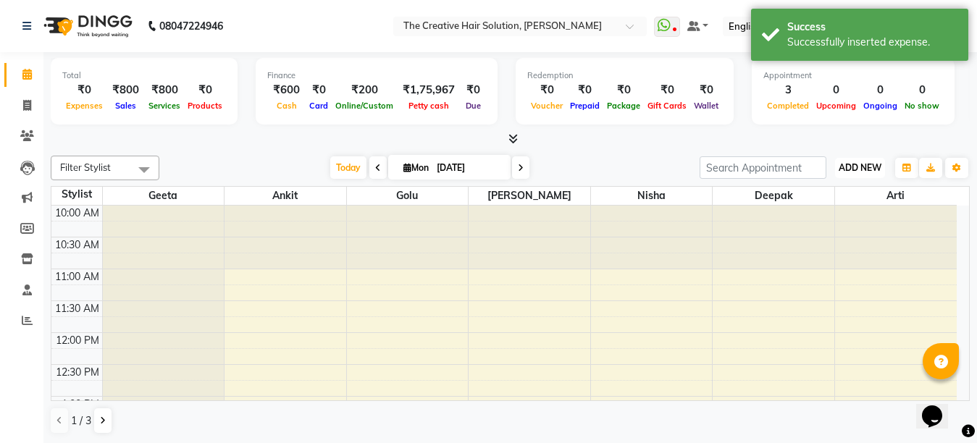
click at [862, 160] on button "ADD NEW Toggle Dropdown" at bounding box center [860, 168] width 50 height 20
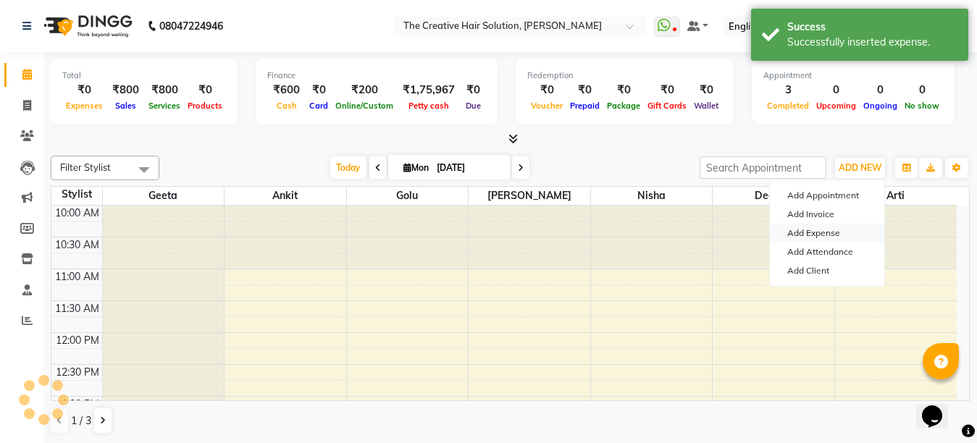
click at [817, 224] on link "Add Expense" at bounding box center [827, 233] width 114 height 19
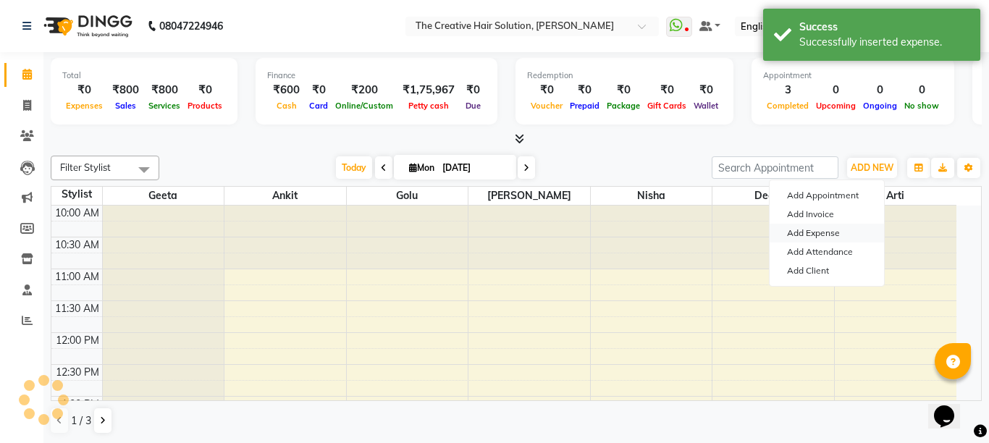
select select "1"
select select "2093"
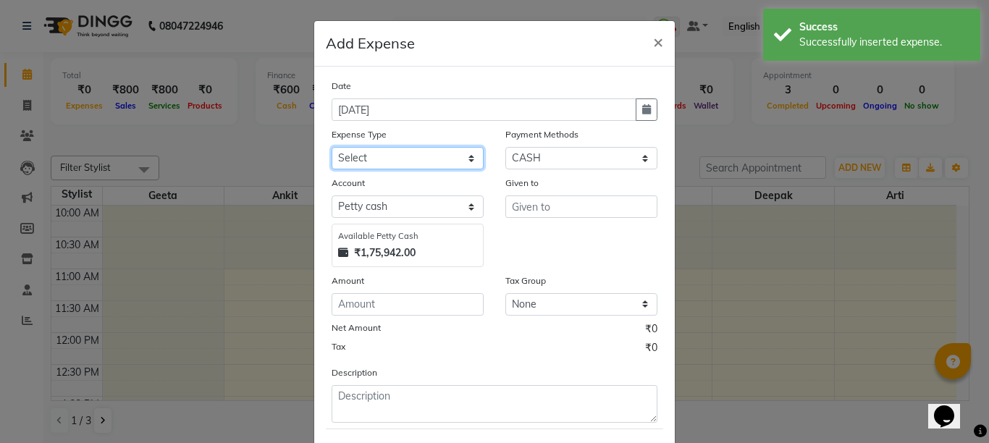
click at [426, 154] on select "Select Advance Salary Bank charges Cash Handed Over to Owner Cash transfer to b…" at bounding box center [408, 158] width 152 height 22
select select "12946"
click at [332, 147] on select "Select Advance Salary Bank charges Cash Handed Over to Owner Cash transfer to b…" at bounding box center [408, 158] width 152 height 22
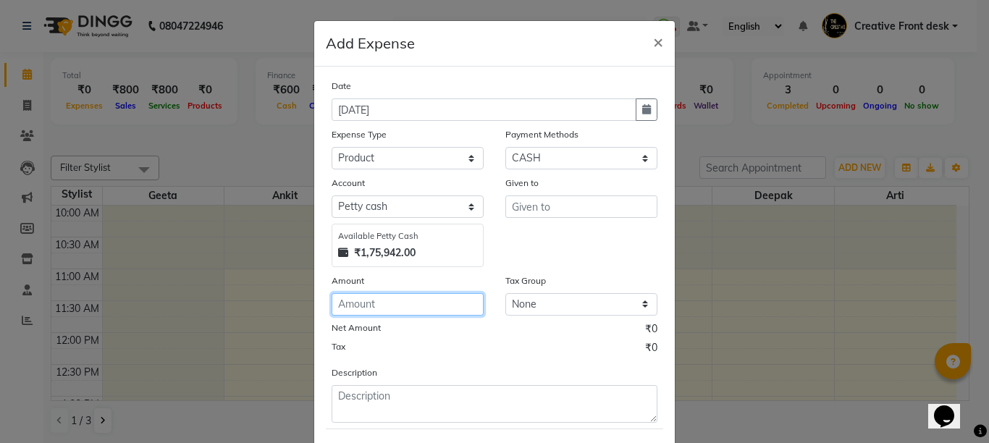
click at [359, 304] on input "number" at bounding box center [408, 304] width 152 height 22
type input "2112"
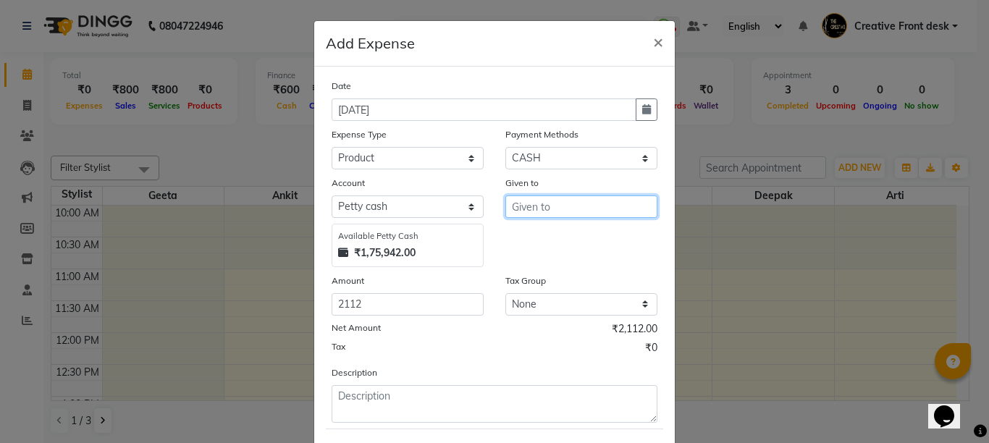
click at [544, 203] on input "text" at bounding box center [581, 206] width 152 height 22
type input "[PERSON_NAME] Enterprises"
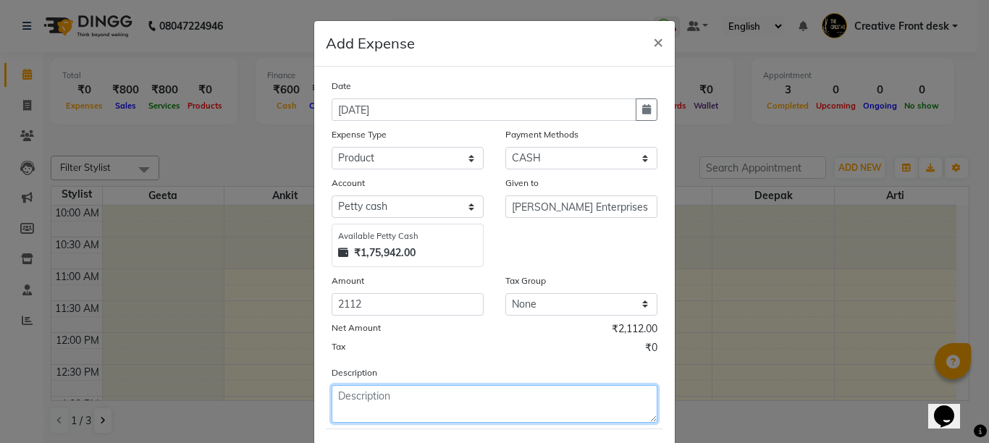
click at [409, 395] on textarea at bounding box center [495, 404] width 326 height 38
type textarea "Vedic Valley Facial bill"
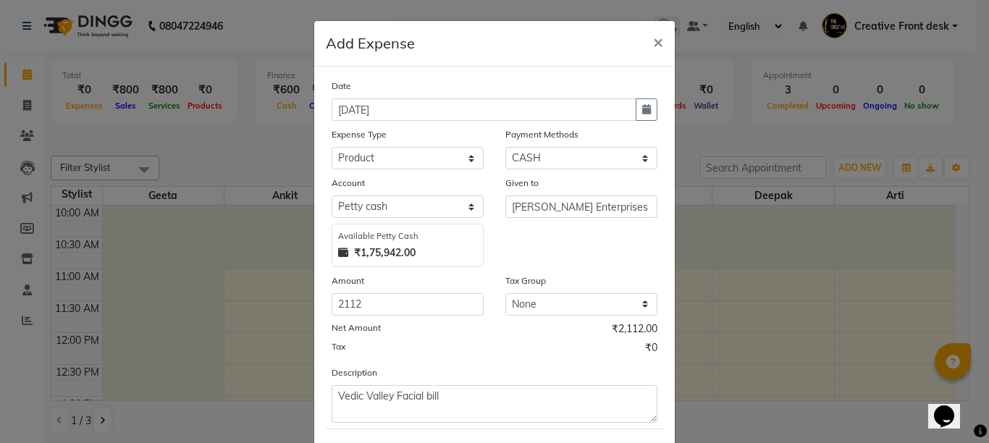
click at [485, 359] on div "Date [DATE] Expense Type Select Advance Salary Bank charges Cash Handed Over to…" at bounding box center [495, 250] width 326 height 345
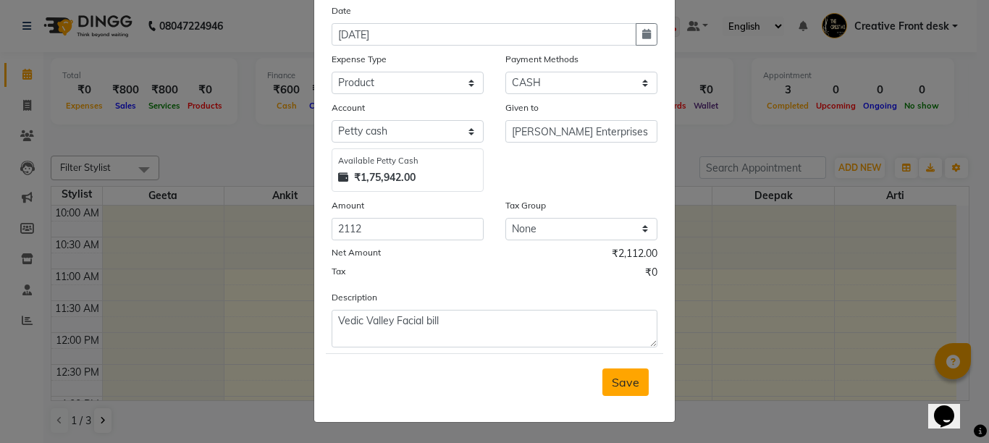
click at [624, 377] on span "Save" at bounding box center [626, 382] width 28 height 14
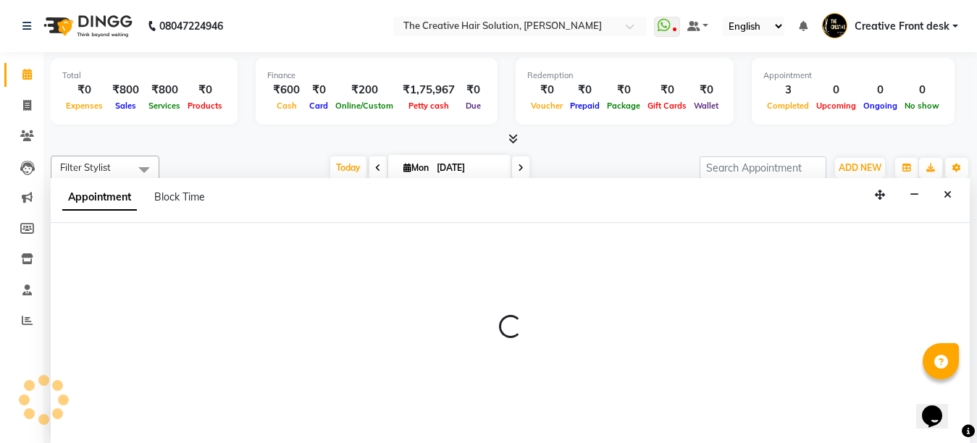
scroll to position [1, 0]
select select "82573"
select select "750"
select select "tentative"
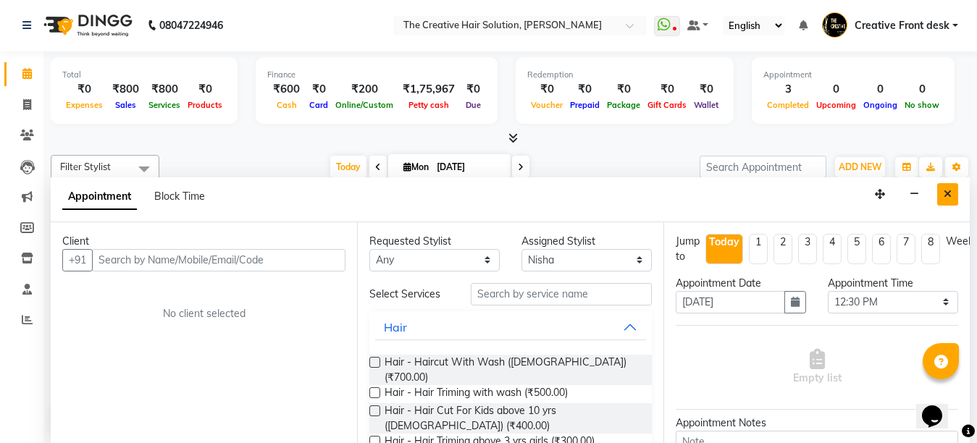
click at [951, 193] on icon "Close" at bounding box center [947, 194] width 8 height 10
